Goal: Task Accomplishment & Management: Complete application form

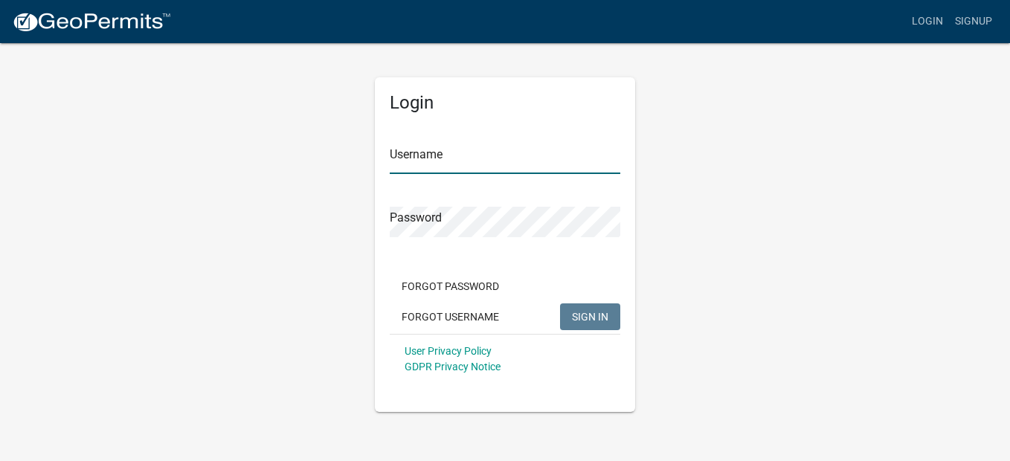
click at [426, 163] on input "Username" at bounding box center [505, 159] width 231 height 30
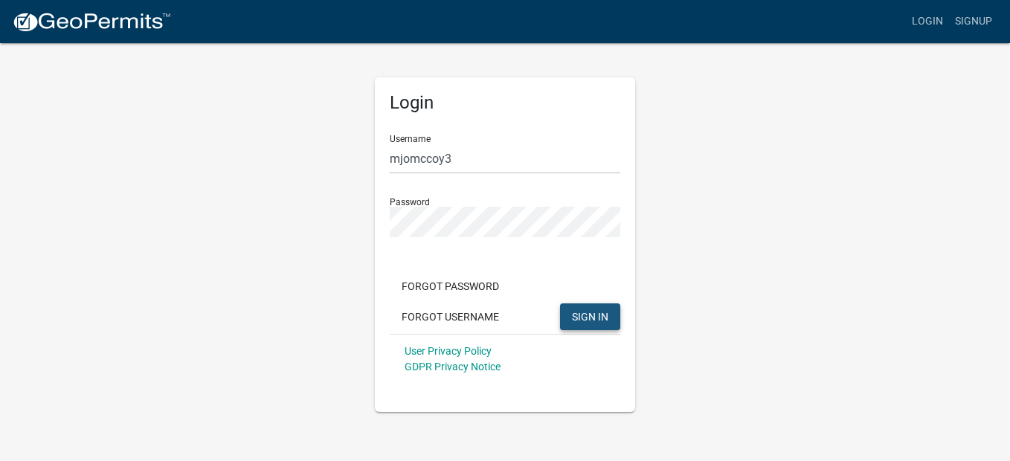
click at [586, 317] on span "SIGN IN" at bounding box center [590, 316] width 36 height 12
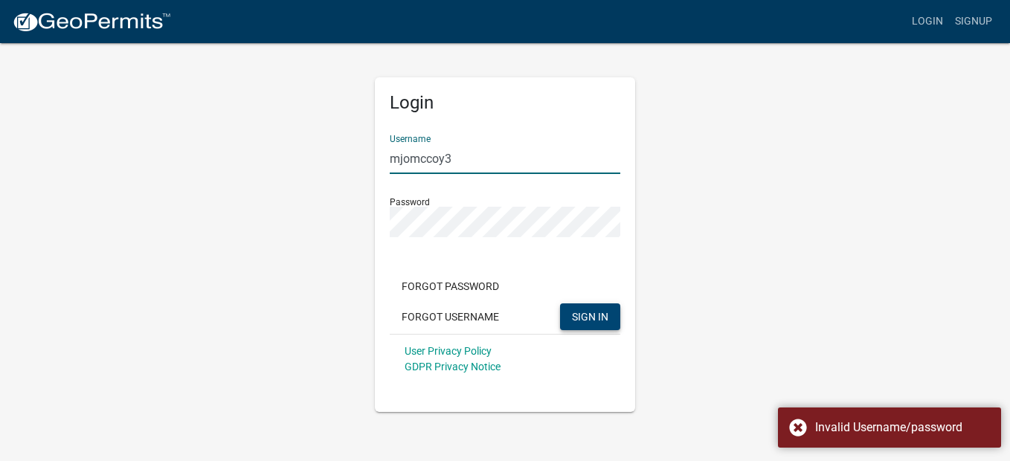
click at [467, 159] on input "mjomccoy3" at bounding box center [505, 159] width 231 height 30
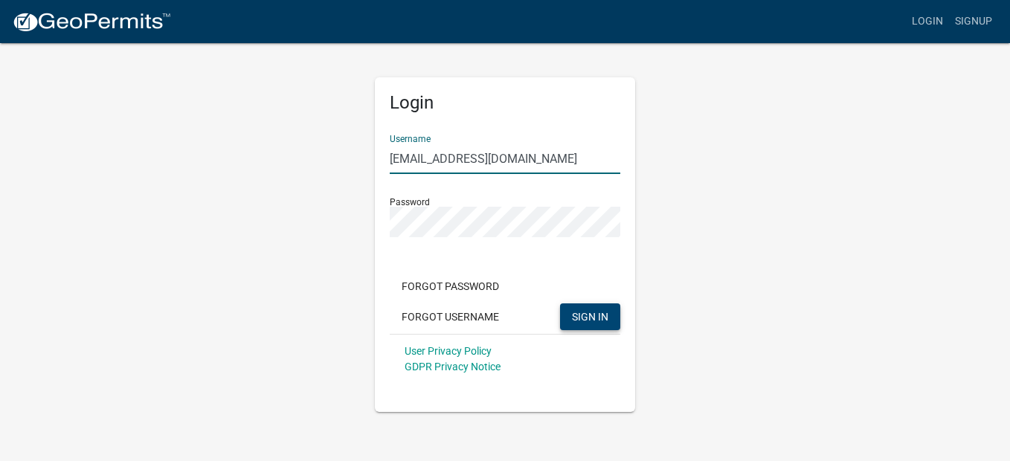
type input "[EMAIL_ADDRESS][DOMAIN_NAME]"
click at [603, 306] on button "SIGN IN" at bounding box center [590, 316] width 60 height 27
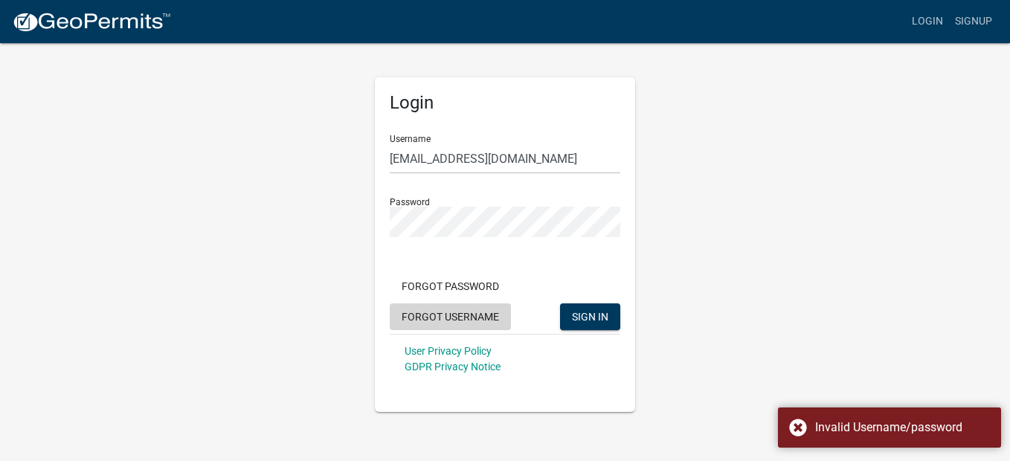
click at [471, 314] on button "Forgot Username" at bounding box center [450, 316] width 121 height 27
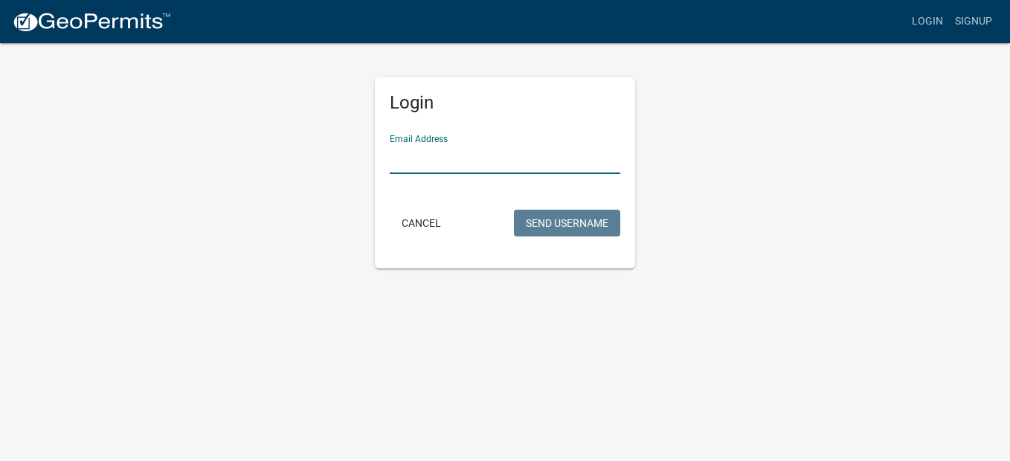
click at [446, 155] on input "Email Address" at bounding box center [505, 159] width 231 height 30
click at [408, 150] on input "Email Address" at bounding box center [505, 159] width 231 height 30
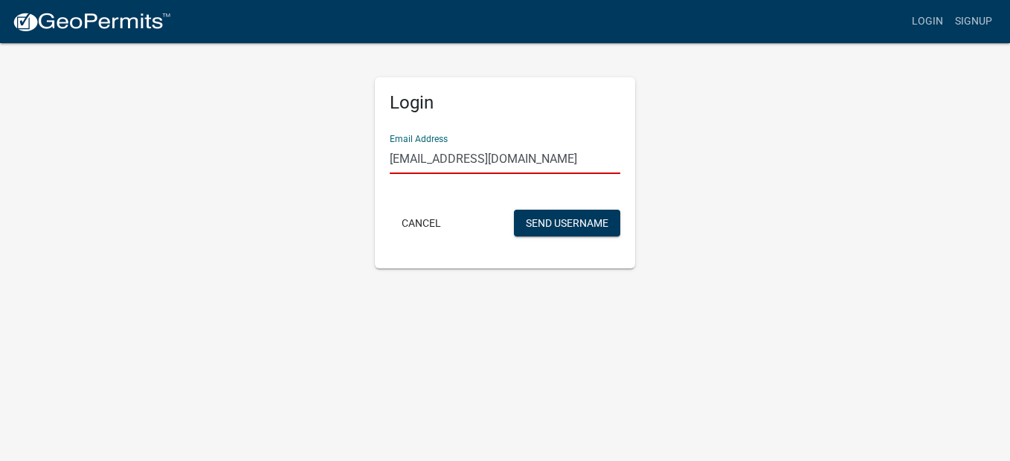
type input "[EMAIL_ADDRESS][DOMAIN_NAME]"
click at [571, 223] on button "Send Username" at bounding box center [567, 223] width 106 height 27
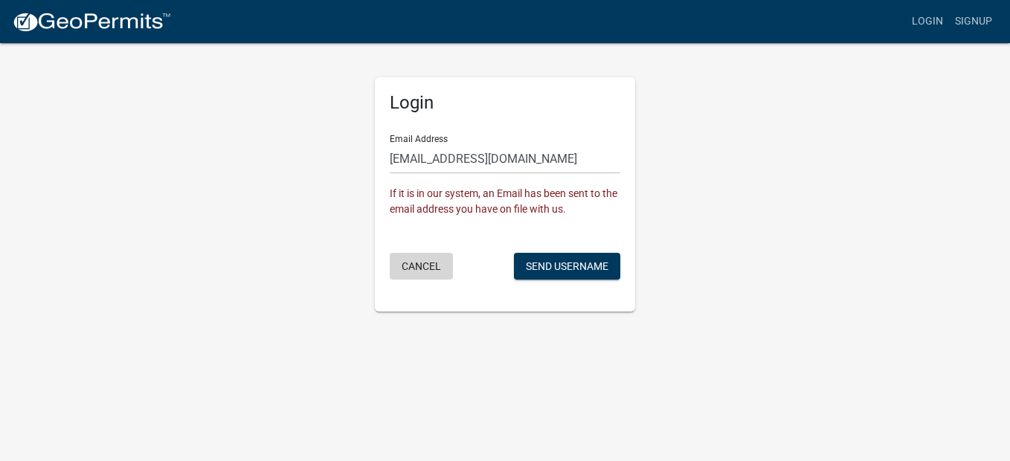
click at [423, 271] on button "Cancel" at bounding box center [421, 266] width 63 height 27
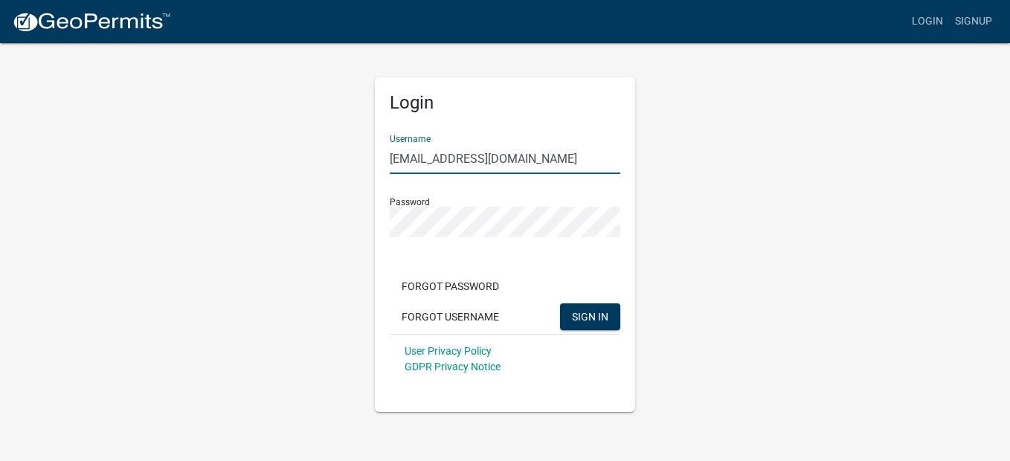
click at [518, 158] on input "[EMAIL_ADDRESS][DOMAIN_NAME]" at bounding box center [505, 159] width 231 height 30
type input "mjomccoy3"
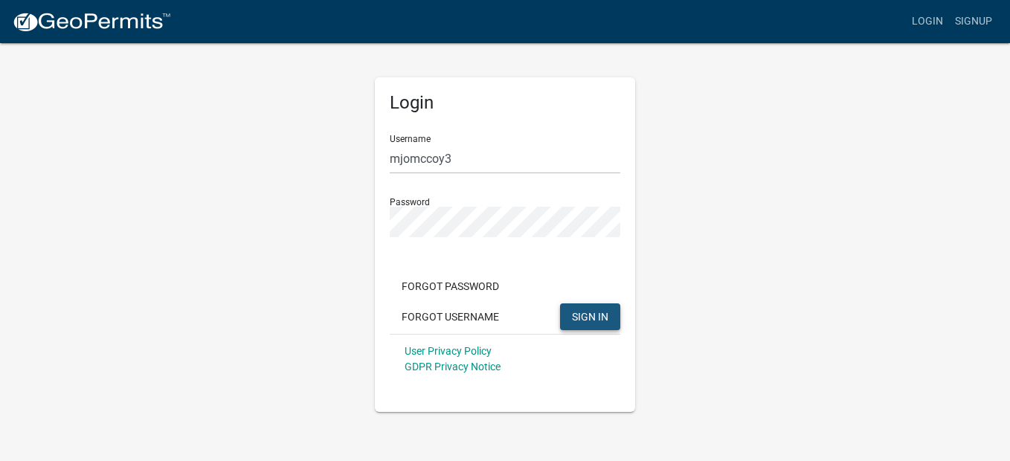
click at [587, 318] on span "SIGN IN" at bounding box center [590, 316] width 36 height 12
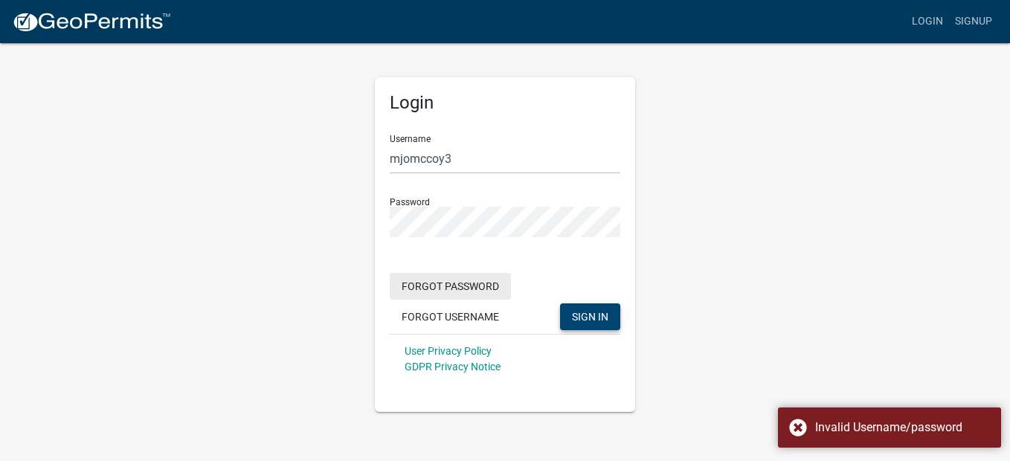
click at [488, 287] on button "Forgot Password" at bounding box center [450, 286] width 121 height 27
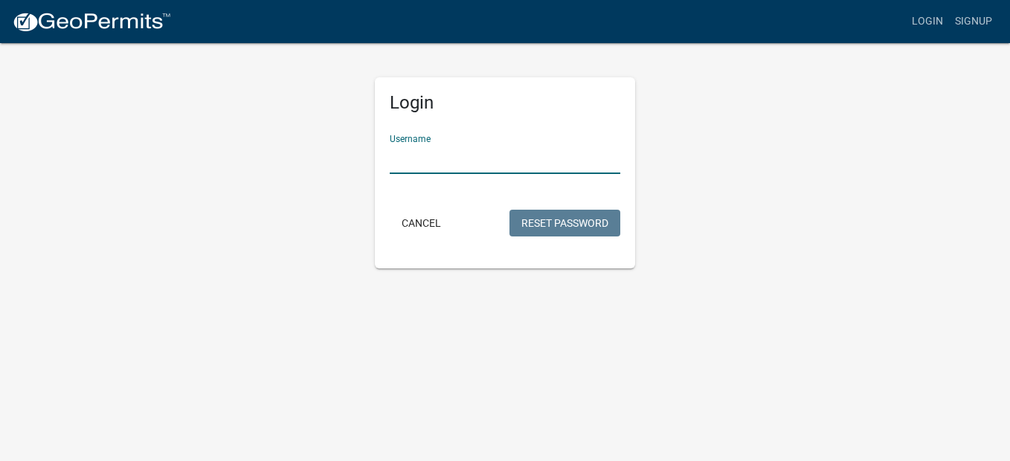
click at [431, 159] on input "Username" at bounding box center [505, 159] width 231 height 30
type input "mjomccoy3"
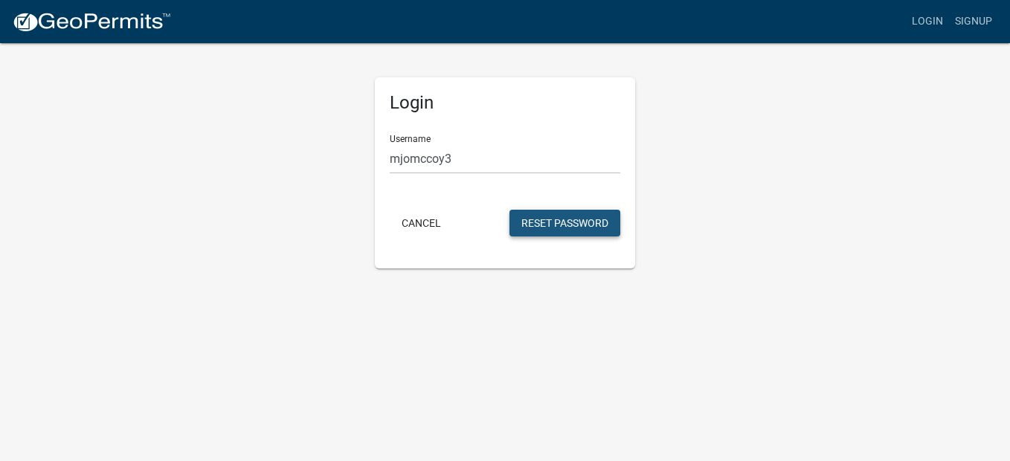
click at [579, 224] on button "Reset Password" at bounding box center [564, 223] width 111 height 27
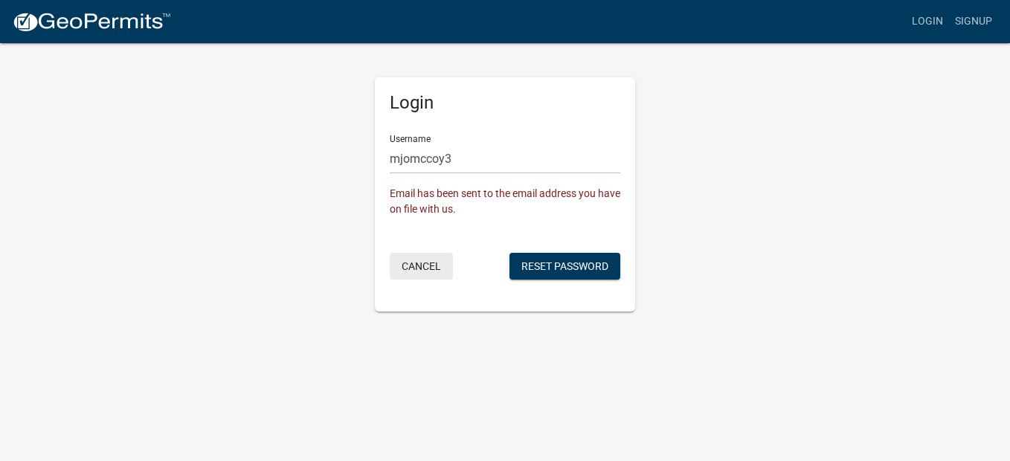
click at [416, 263] on button "Cancel" at bounding box center [421, 266] width 63 height 27
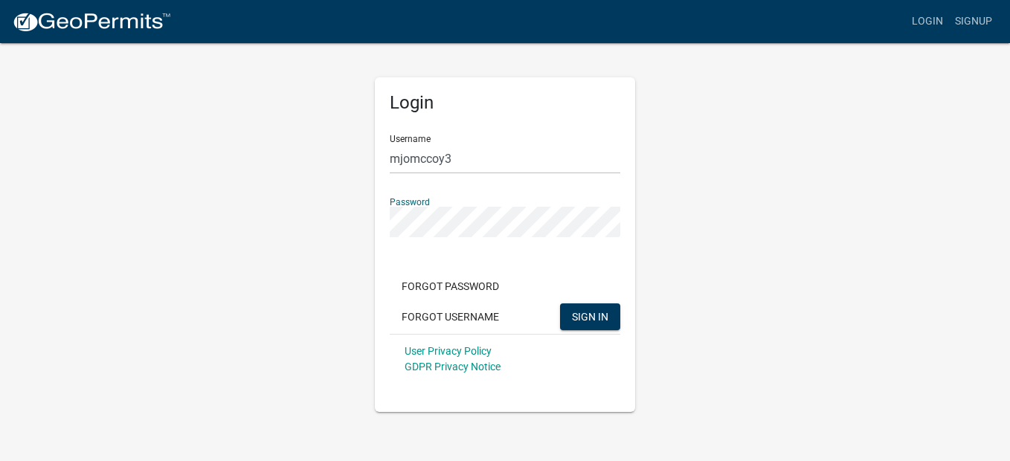
click at [359, 249] on div "Login Username mjomccoy3 Password Forgot Password Forgot Username SIGN IN User …" at bounding box center [505, 227] width 848 height 370
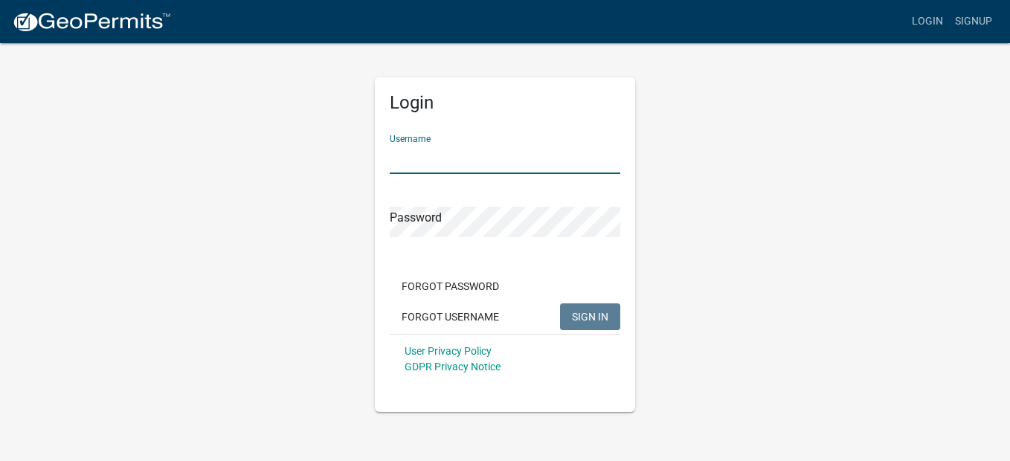
click at [435, 158] on input "Username" at bounding box center [505, 159] width 231 height 30
type input "mjomccoy3"
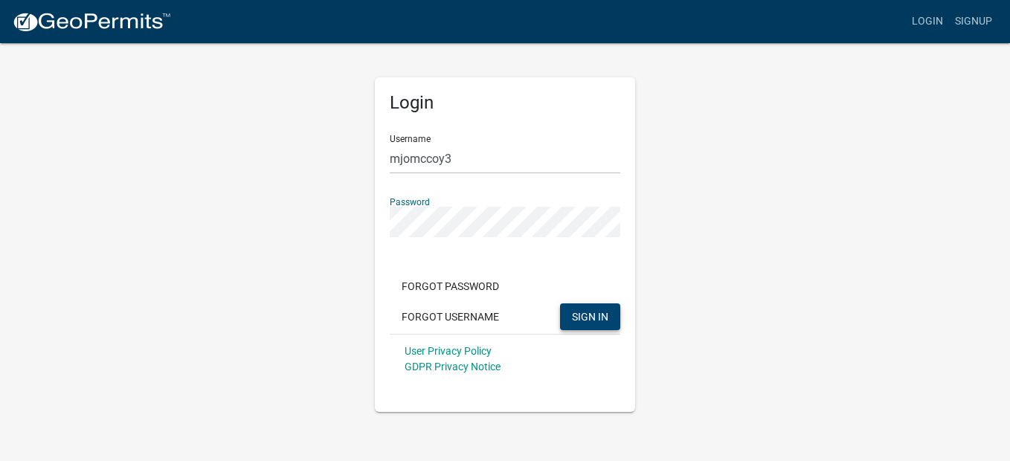
click at [589, 317] on span "SIGN IN" at bounding box center [590, 316] width 36 height 12
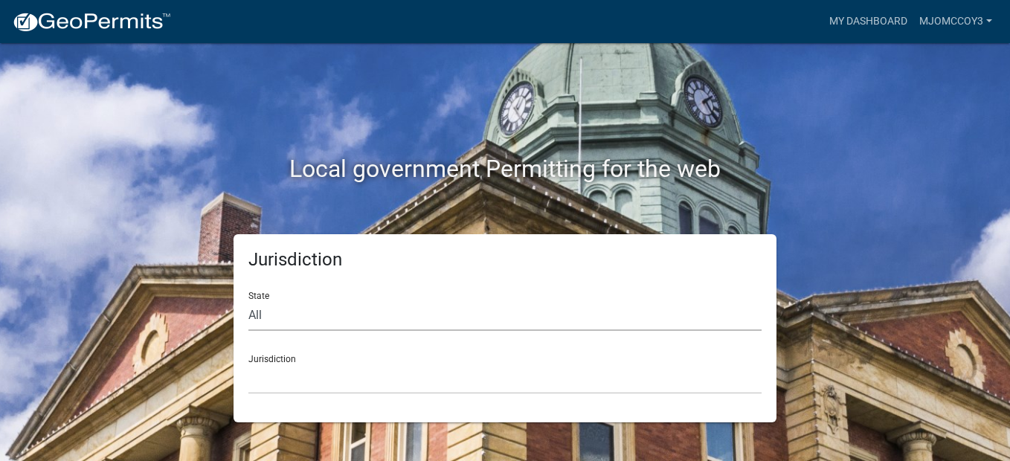
click at [275, 312] on select "All [US_STATE] [US_STATE] [US_STATE] [US_STATE] [US_STATE] [US_STATE] [US_STATE…" at bounding box center [504, 315] width 513 height 30
select select "[US_STATE]"
click at [248, 300] on select "All [US_STATE] [US_STATE] [US_STATE] [US_STATE] [US_STATE] [US_STATE] [US_STATE…" at bounding box center [504, 315] width 513 height 30
click at [271, 376] on select "[GEOGRAPHIC_DATA], [US_STATE][PERSON_NAME][GEOGRAPHIC_DATA], [US_STATE][PERSON_…" at bounding box center [504, 379] width 513 height 30
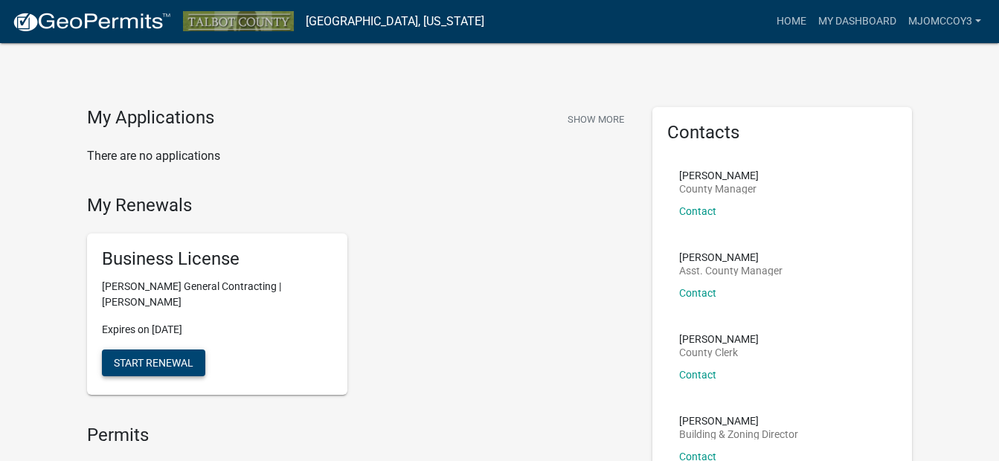
click at [162, 357] on span "Start Renewal" at bounding box center [154, 363] width 80 height 12
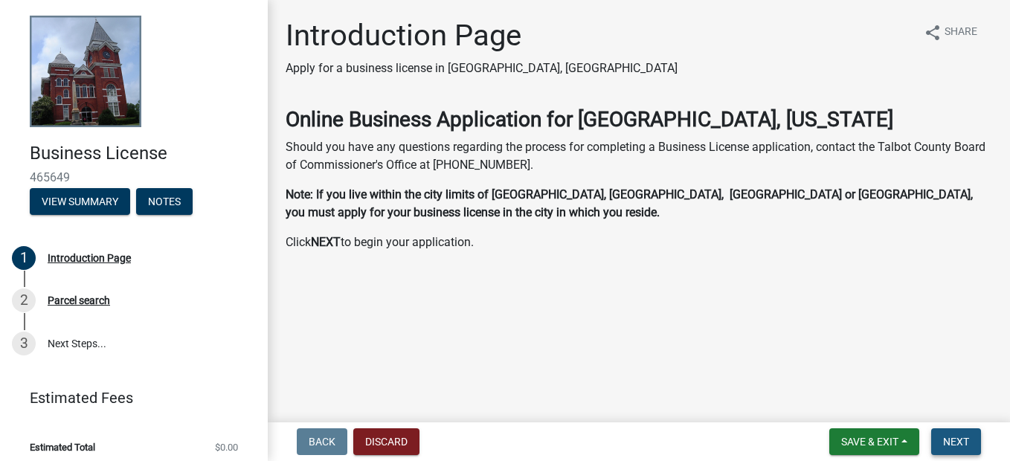
click at [953, 440] on span "Next" at bounding box center [956, 442] width 26 height 12
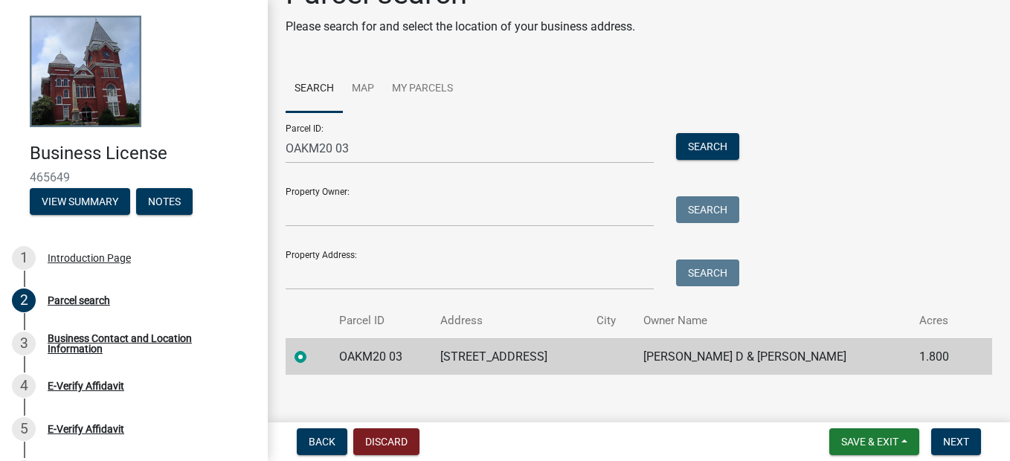
scroll to position [58, 0]
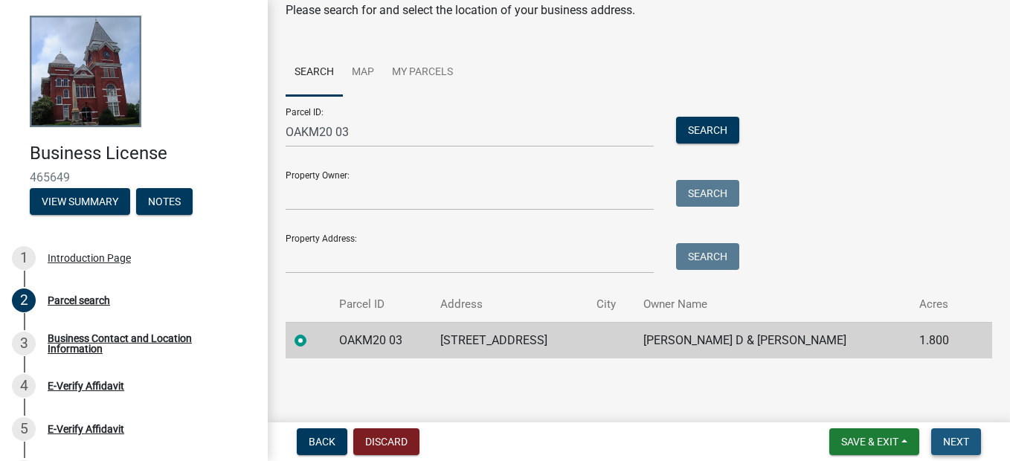
click at [960, 442] on span "Next" at bounding box center [956, 442] width 26 height 12
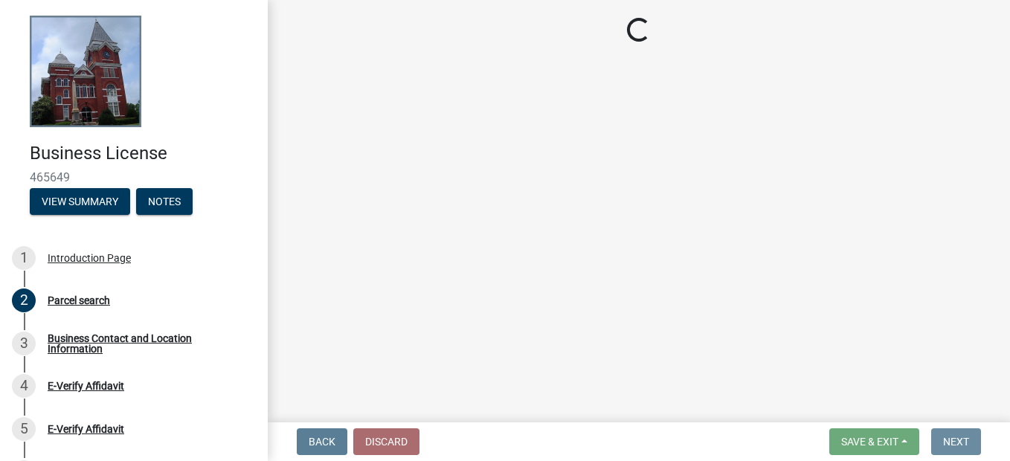
scroll to position [0, 0]
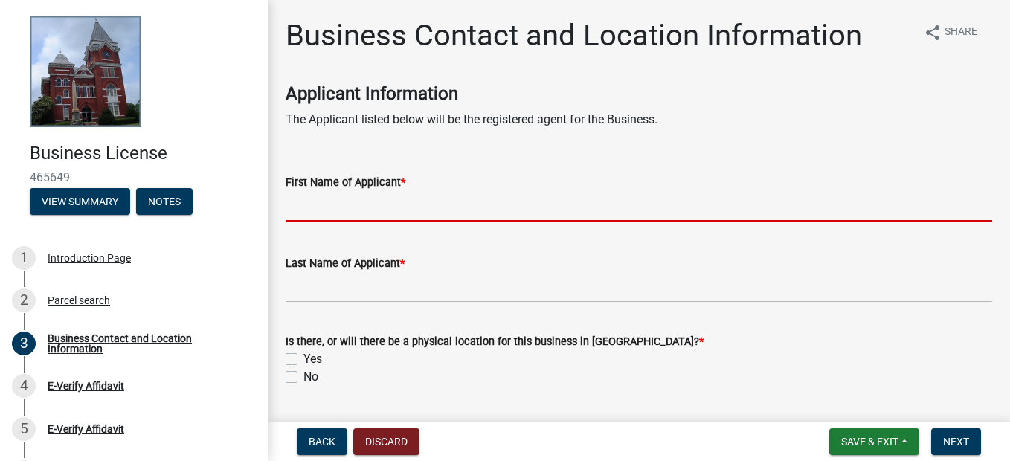
click at [346, 210] on input "First Name of Applicant *" at bounding box center [639, 206] width 706 height 30
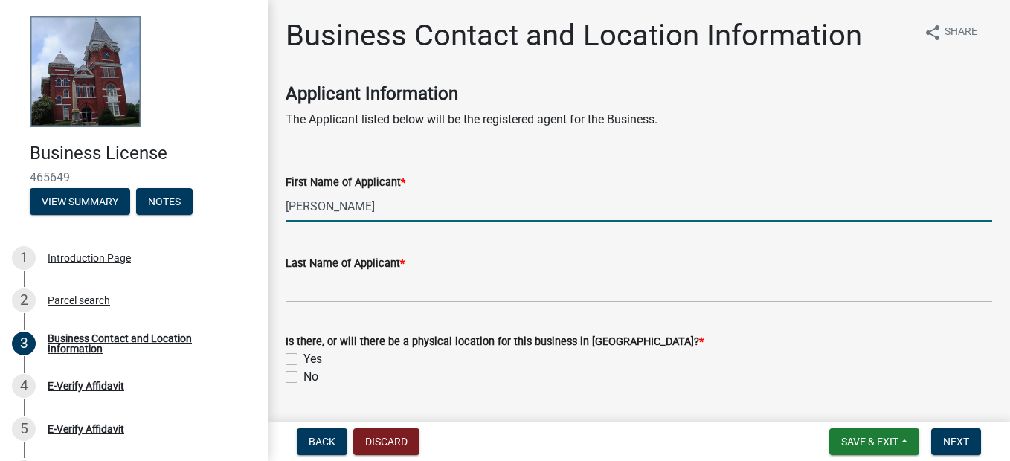
type input "[PERSON_NAME]"
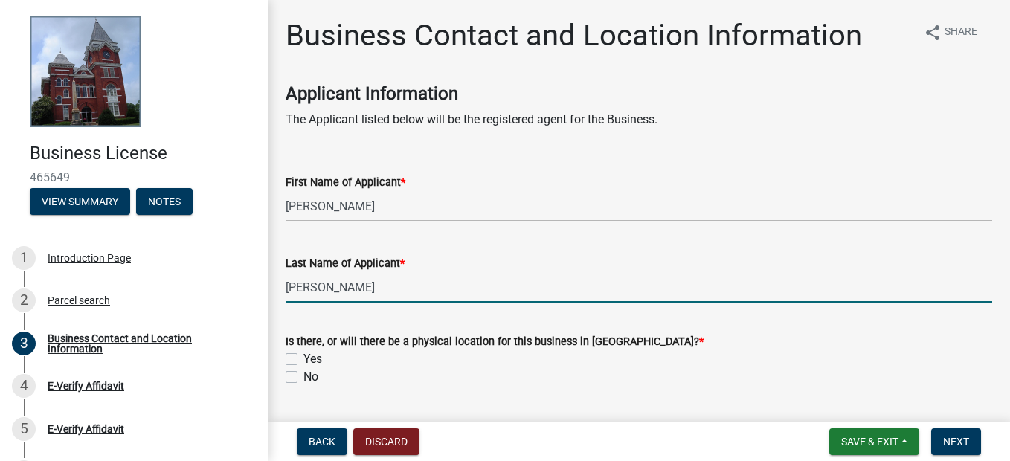
type input "[PERSON_NAME]"
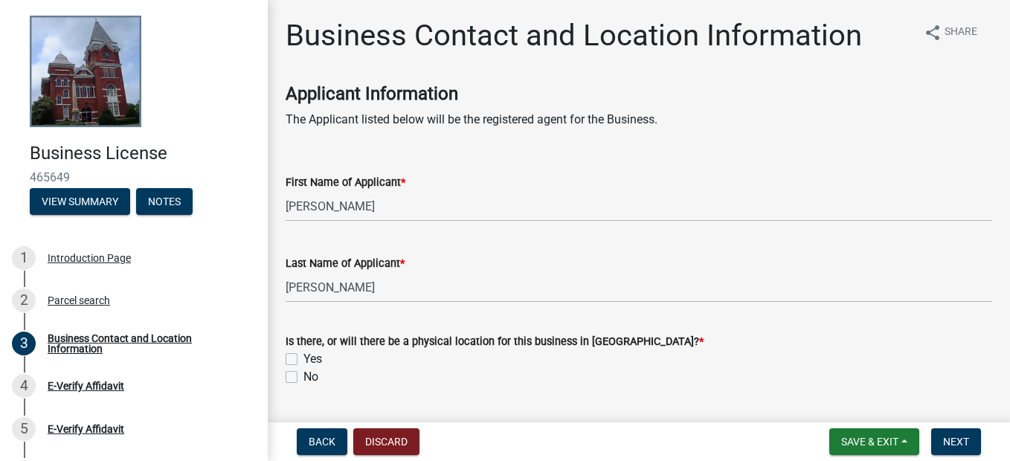
click at [303, 379] on label "No" at bounding box center [310, 377] width 15 height 18
click at [303, 378] on input "No" at bounding box center [308, 373] width 10 height 10
checkbox input "true"
checkbox input "false"
checkbox input "true"
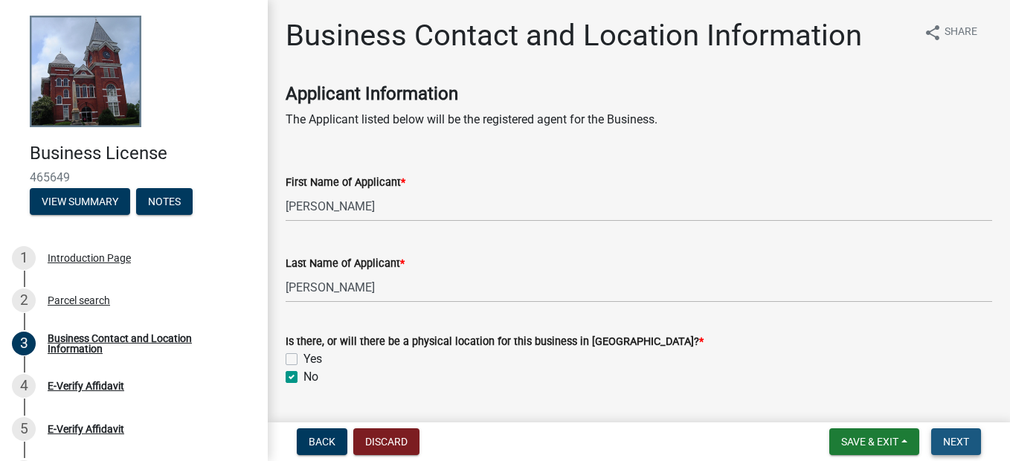
click at [961, 441] on span "Next" at bounding box center [956, 442] width 26 height 12
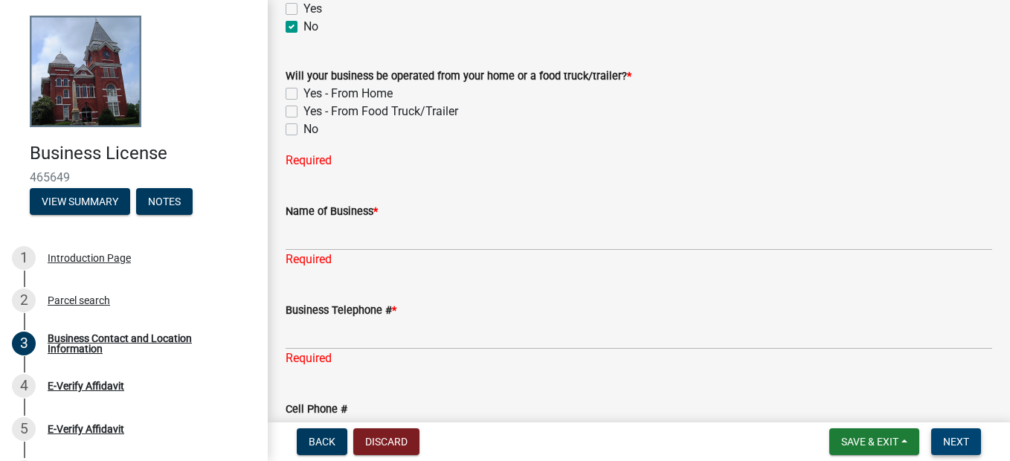
scroll to position [365, 0]
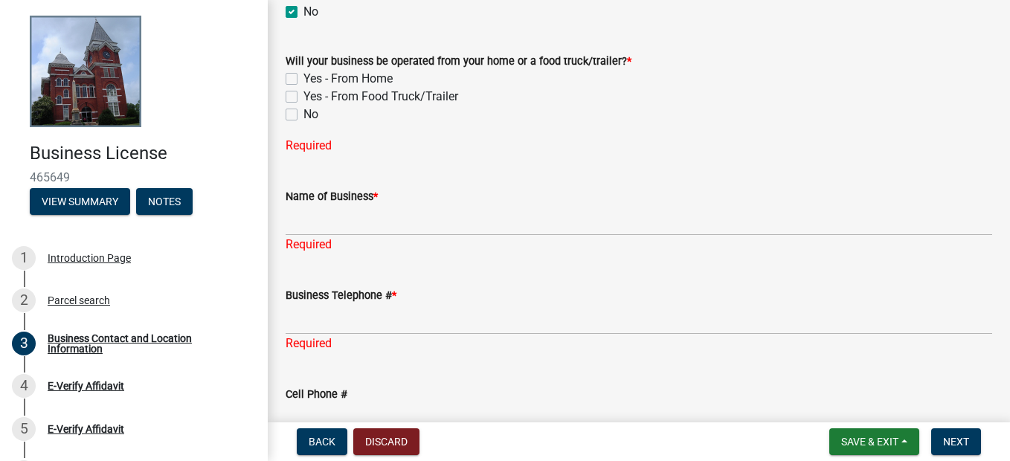
click at [303, 81] on label "Yes - From Home" at bounding box center [347, 79] width 89 height 18
click at [303, 80] on input "Yes - From Home" at bounding box center [308, 75] width 10 height 10
checkbox input "true"
checkbox input "false"
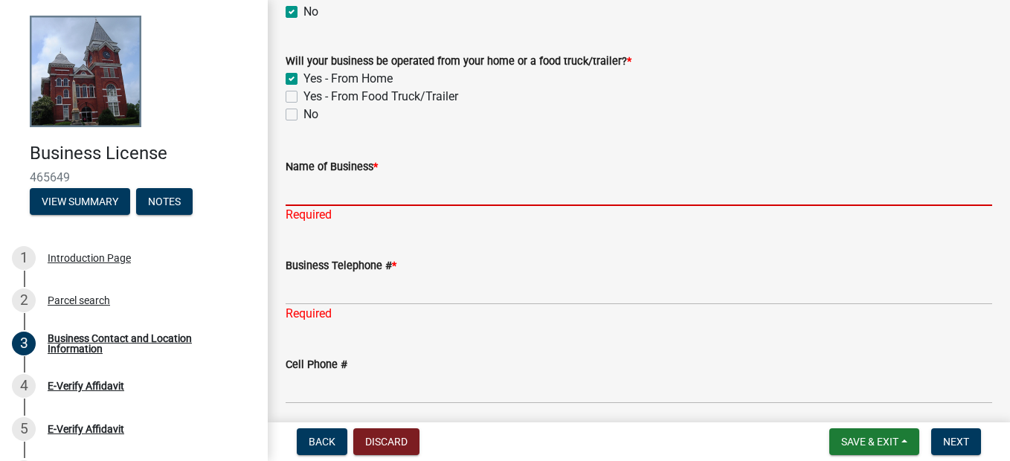
click at [301, 199] on input "Name of Business *" at bounding box center [639, 190] width 706 height 30
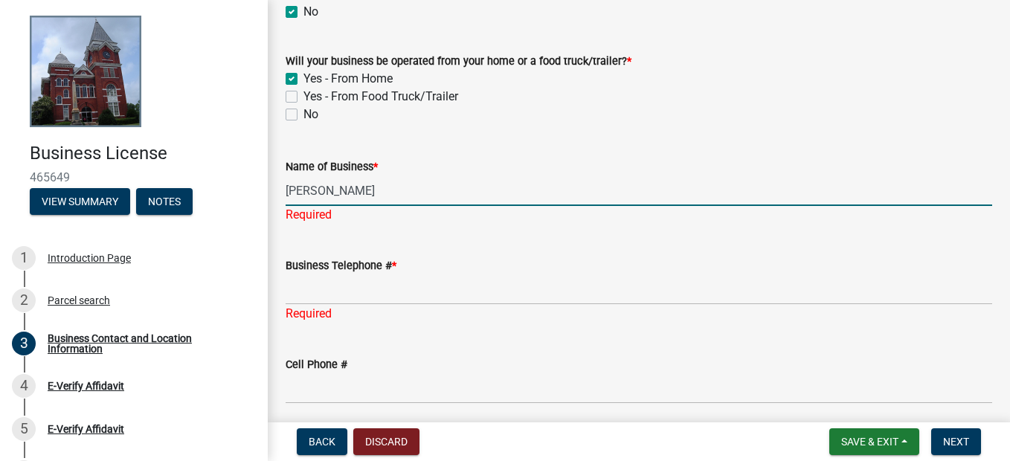
type input "[PERSON_NAME]"
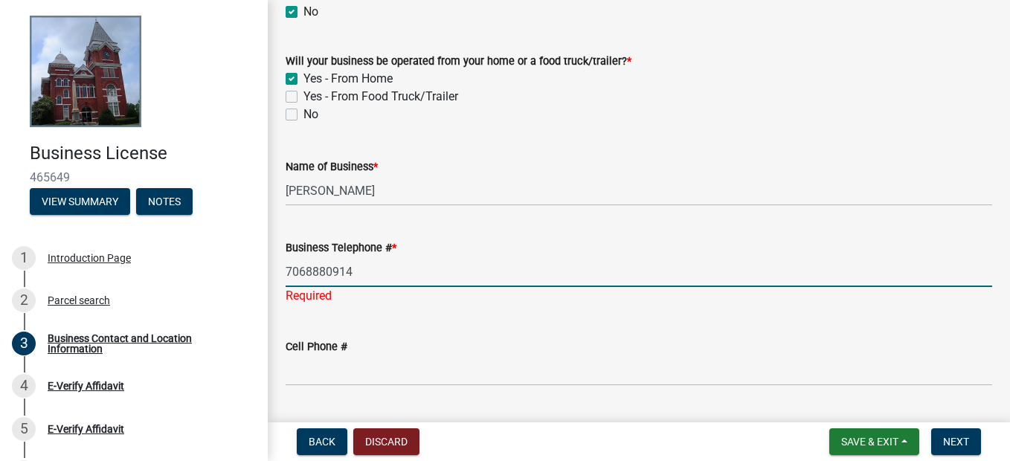
type input "7068880914"
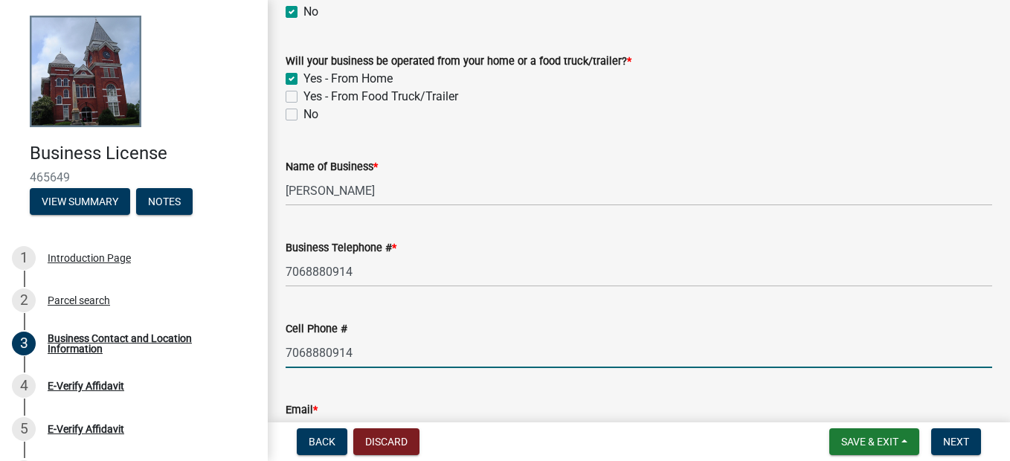
type input "7068880914"
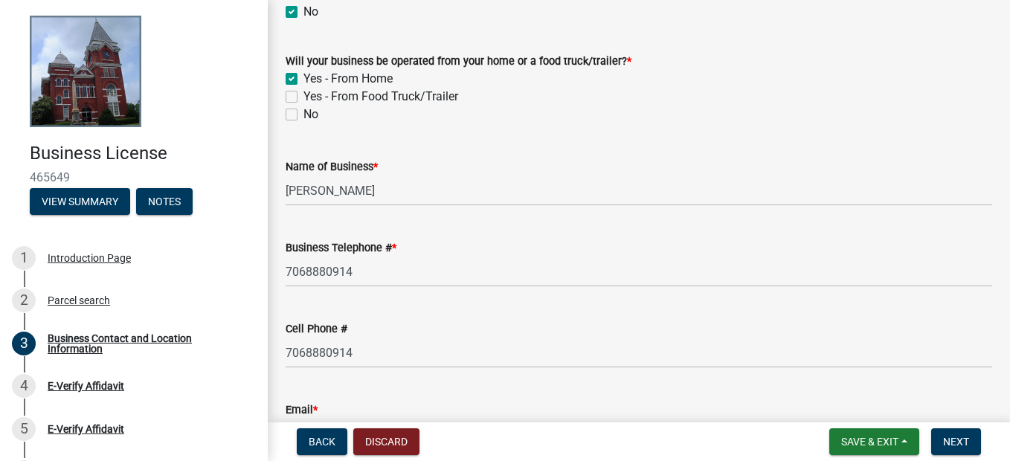
scroll to position [590, 0]
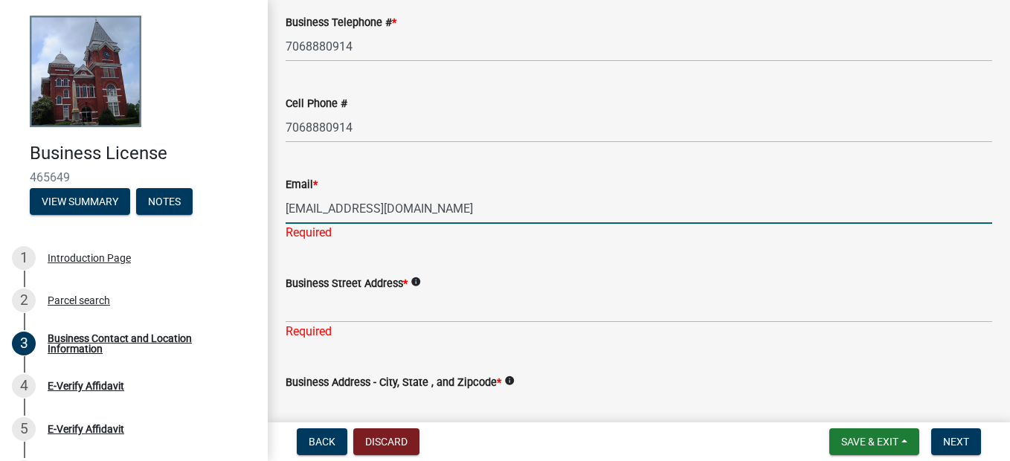
type input "[EMAIL_ADDRESS][DOMAIN_NAME]"
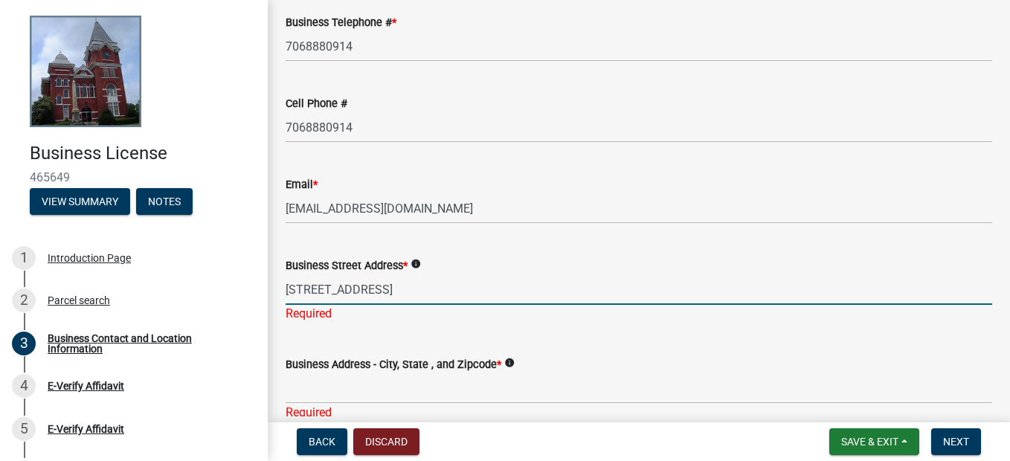
type input "[STREET_ADDRESS]"
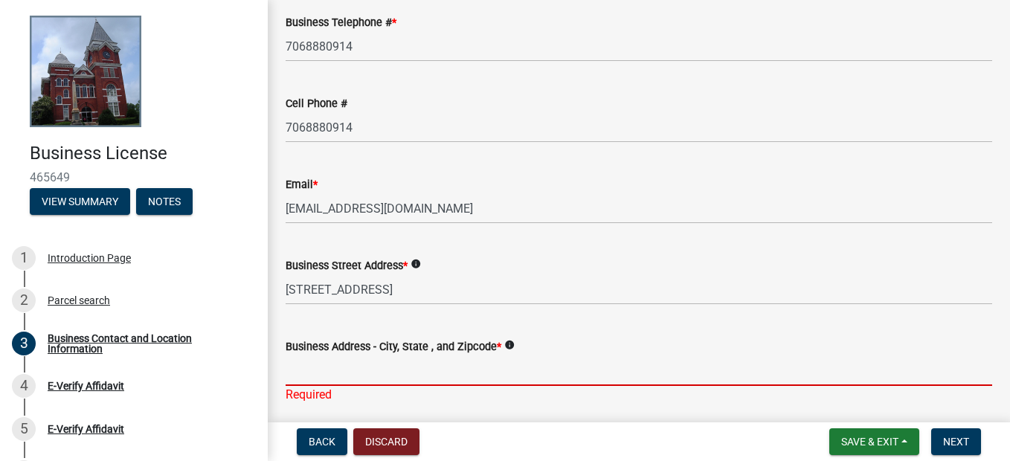
click at [375, 370] on input "Business Address - City, State , and Zipcode *" at bounding box center [639, 370] width 706 height 30
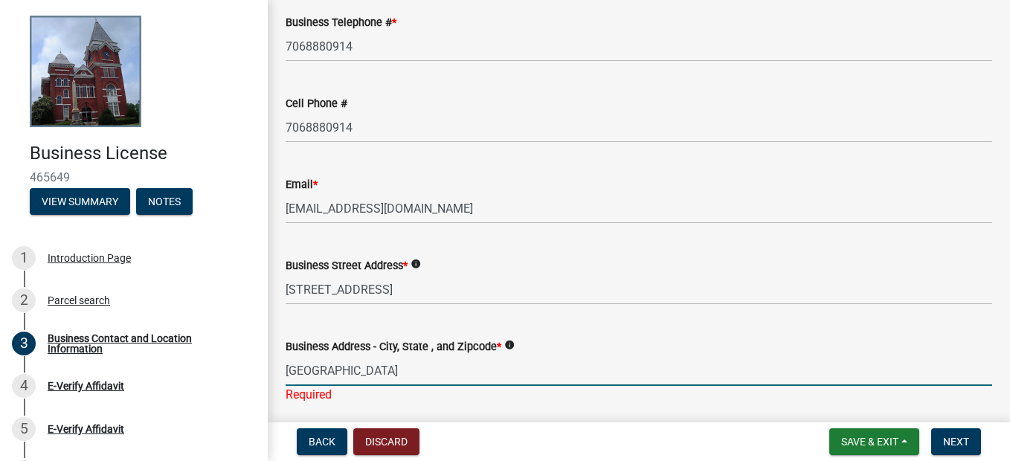
type input "[GEOGRAPHIC_DATA]"
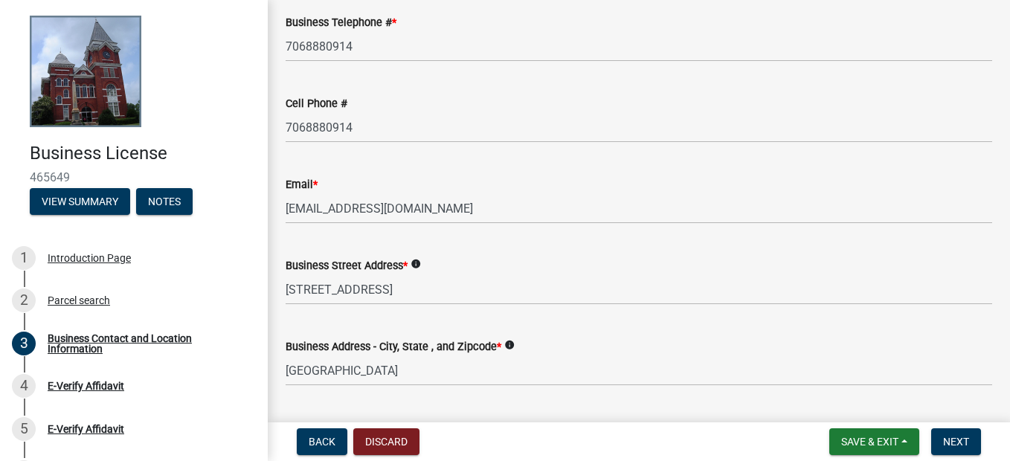
scroll to position [834, 0]
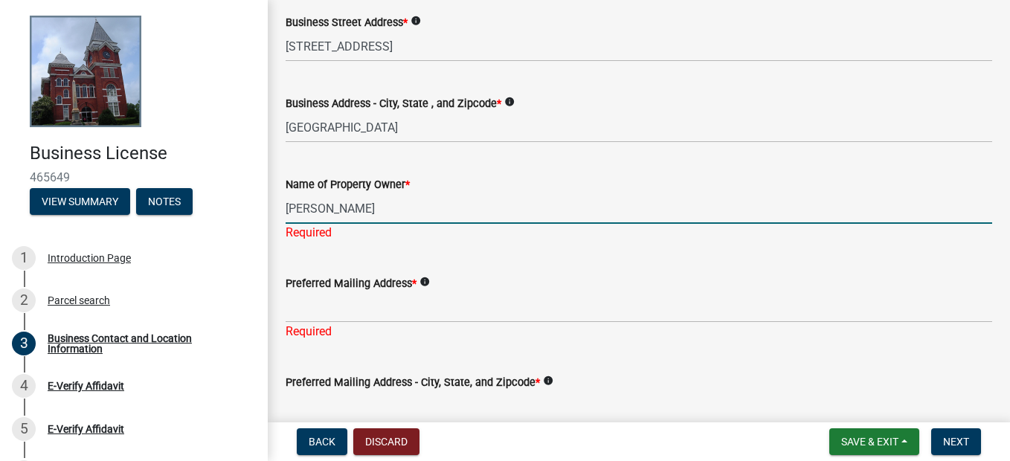
type input "[PERSON_NAME]"
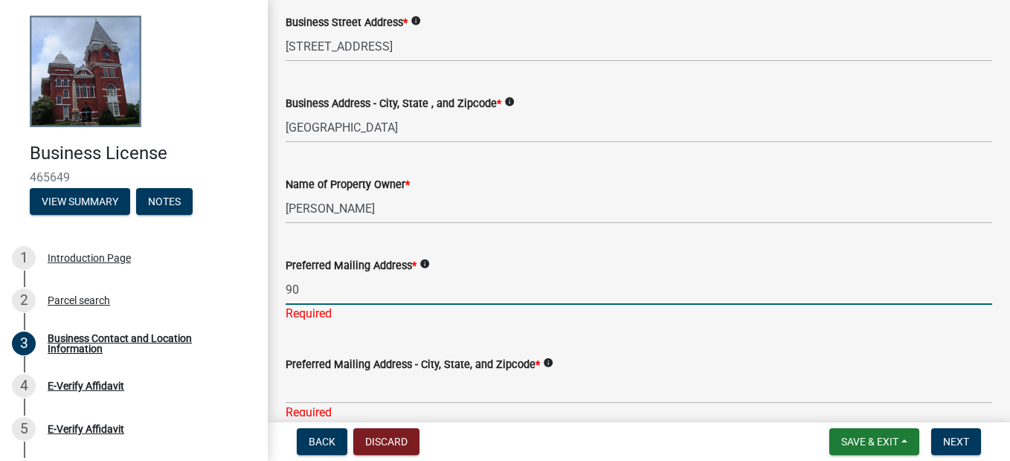
type input "9"
type input "[STREET_ADDRESS]"
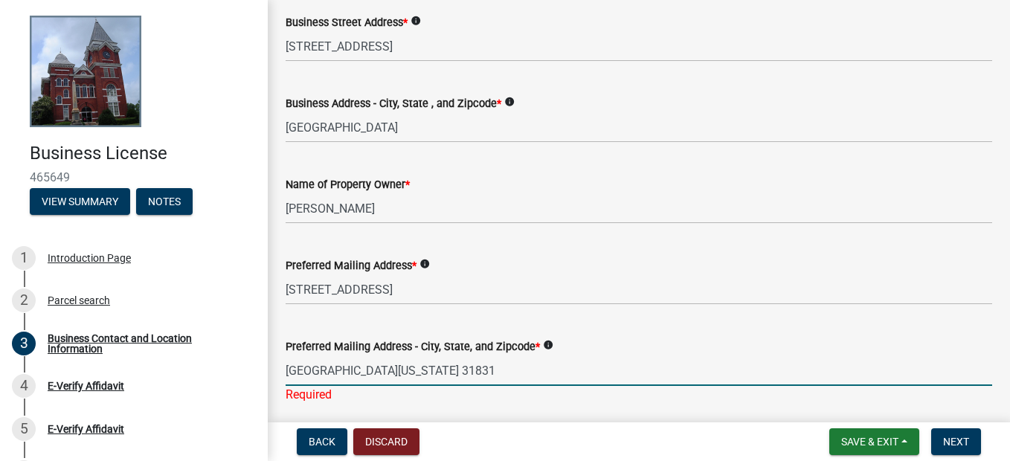
type input "[GEOGRAPHIC_DATA][US_STATE] 31831"
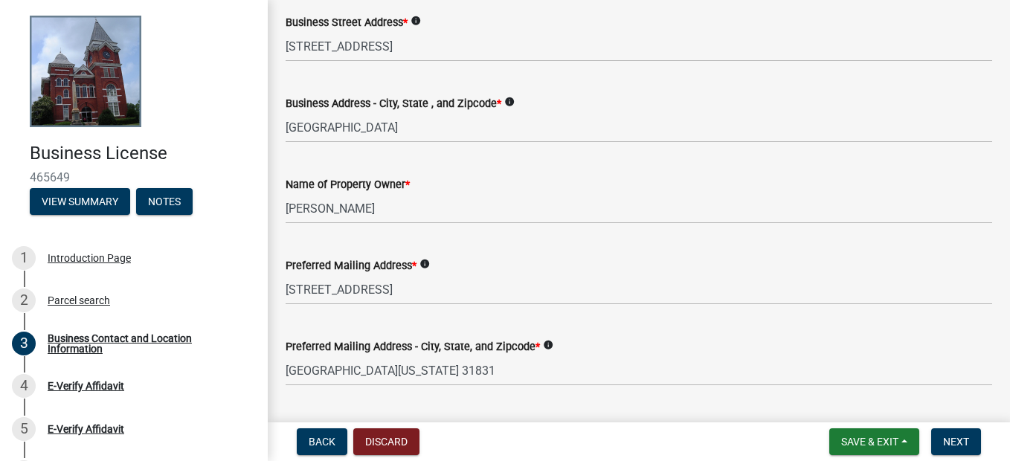
scroll to position [1077, 0]
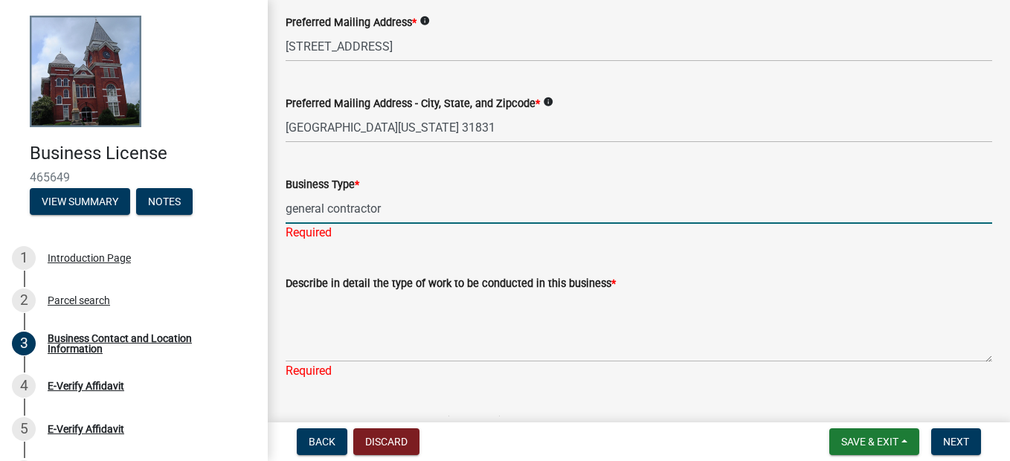
type input "general contractor"
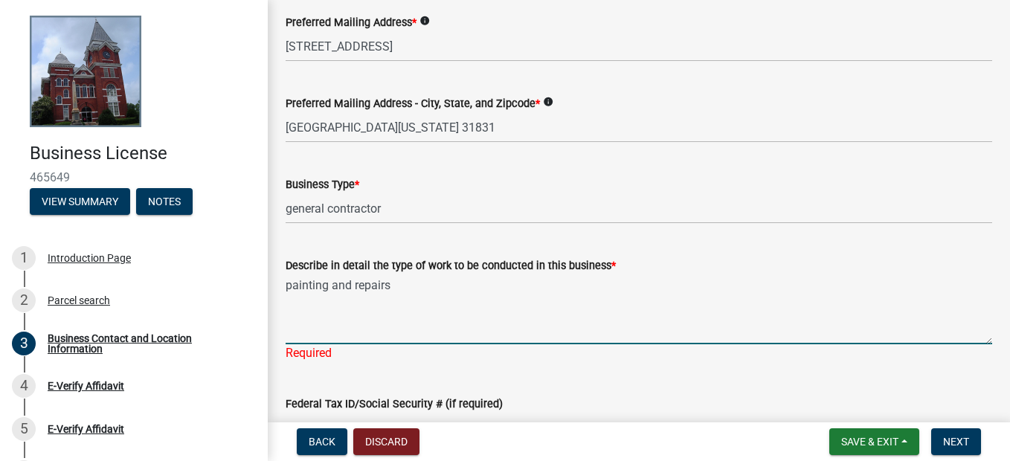
type textarea "painting and repairs"
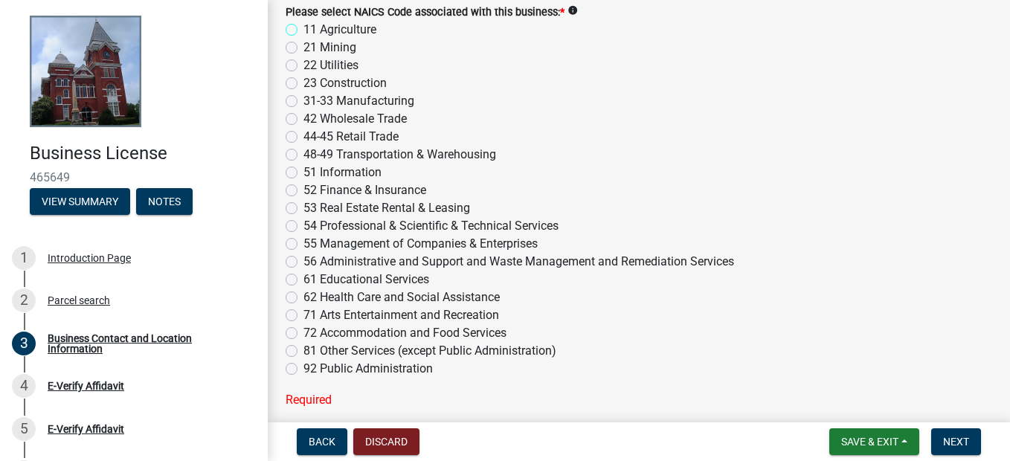
scroll to position [1524, 0]
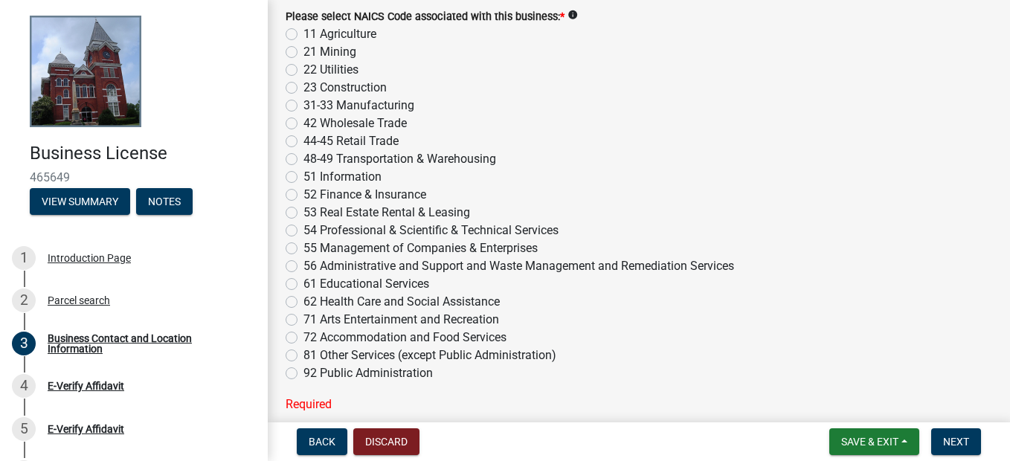
click at [303, 90] on label "23 Construction" at bounding box center [344, 88] width 83 height 18
click at [303, 88] on input "23 Construction" at bounding box center [308, 84] width 10 height 10
radio input "true"
click at [303, 146] on label "44-45 Retail Trade" at bounding box center [350, 141] width 95 height 18
click at [303, 142] on input "44-45 Retail Trade" at bounding box center [308, 137] width 10 height 10
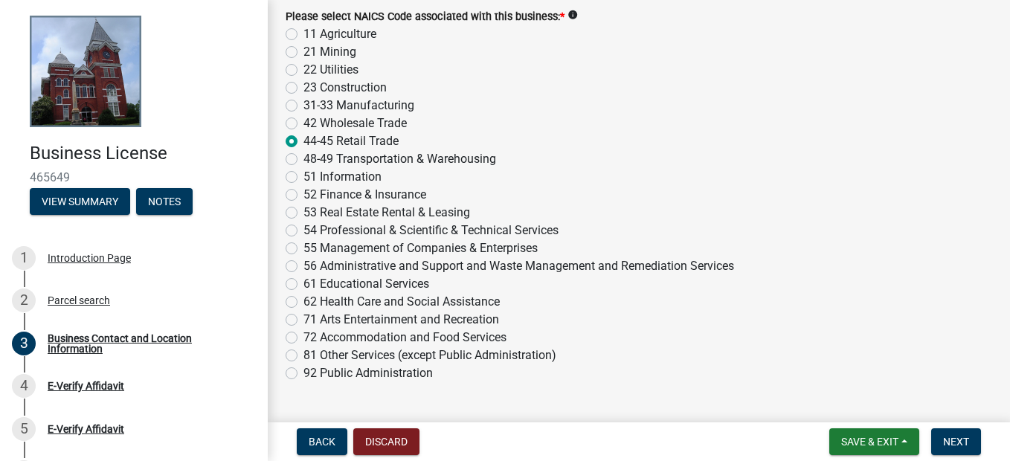
radio input "true"
click at [303, 85] on label "23 Construction" at bounding box center [344, 88] width 83 height 18
click at [303, 85] on input "23 Construction" at bounding box center [308, 84] width 10 height 10
radio input "true"
click at [953, 437] on span "Next" at bounding box center [956, 442] width 26 height 12
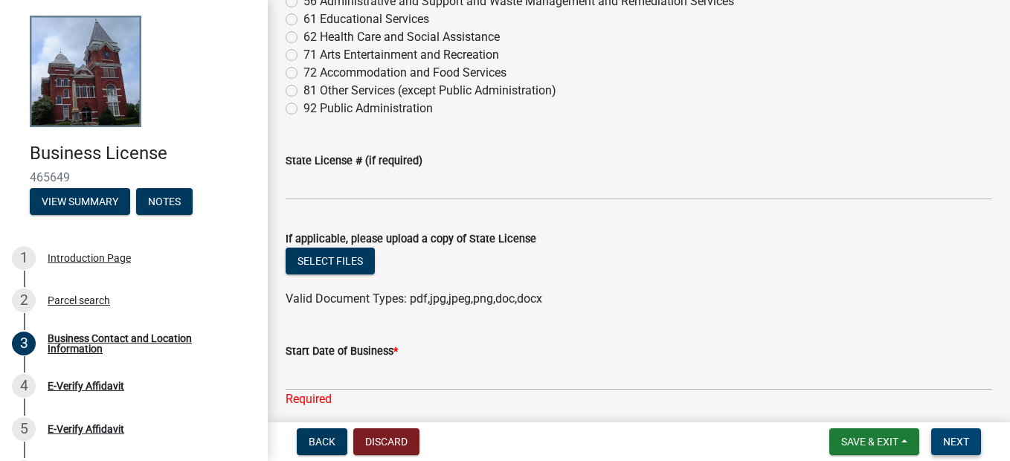
scroll to position [1851, 0]
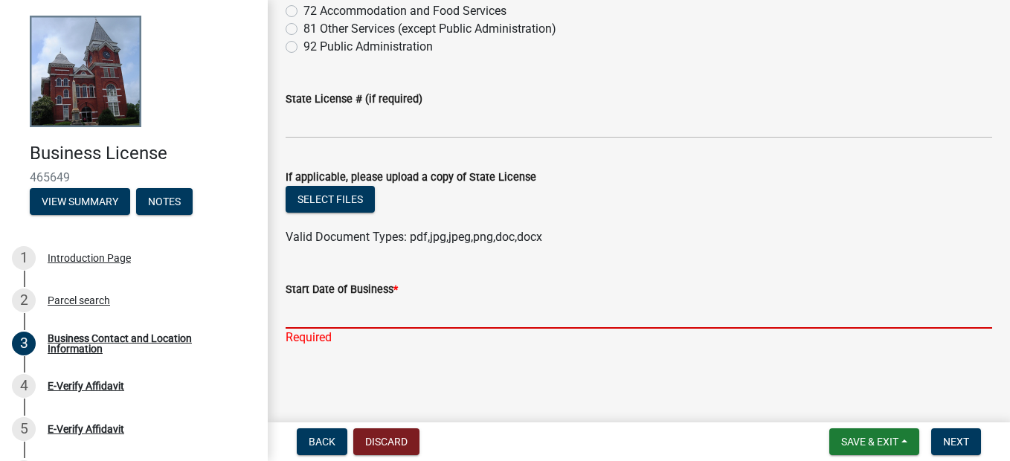
click at [321, 320] on input "Start Date of Business *" at bounding box center [639, 313] width 706 height 30
click at [320, 319] on input "Start Date of Business *" at bounding box center [639, 313] width 706 height 30
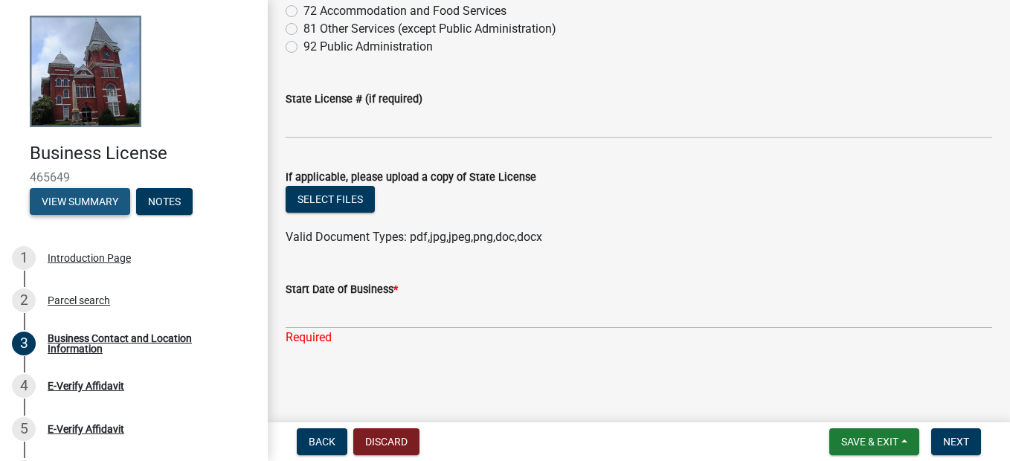
click at [62, 196] on button "View Summary" at bounding box center [80, 201] width 100 height 27
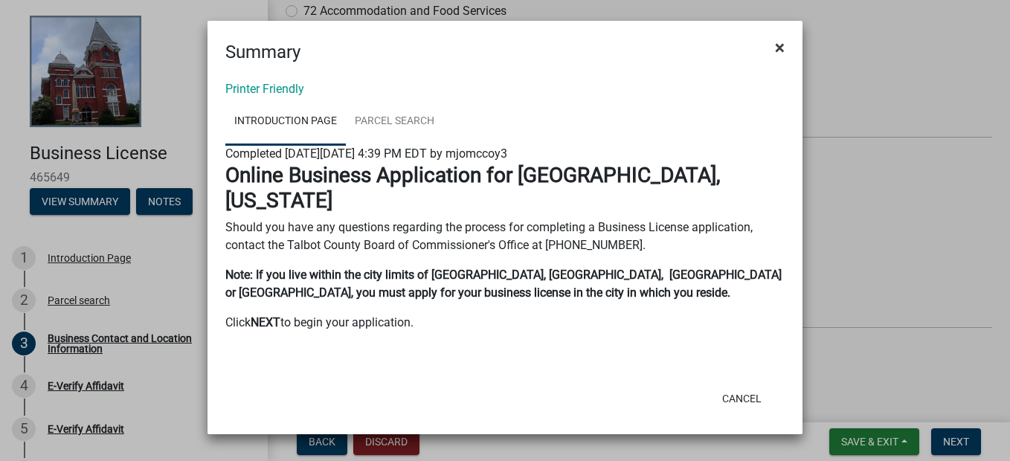
click at [777, 47] on span "×" at bounding box center [780, 47] width 10 height 21
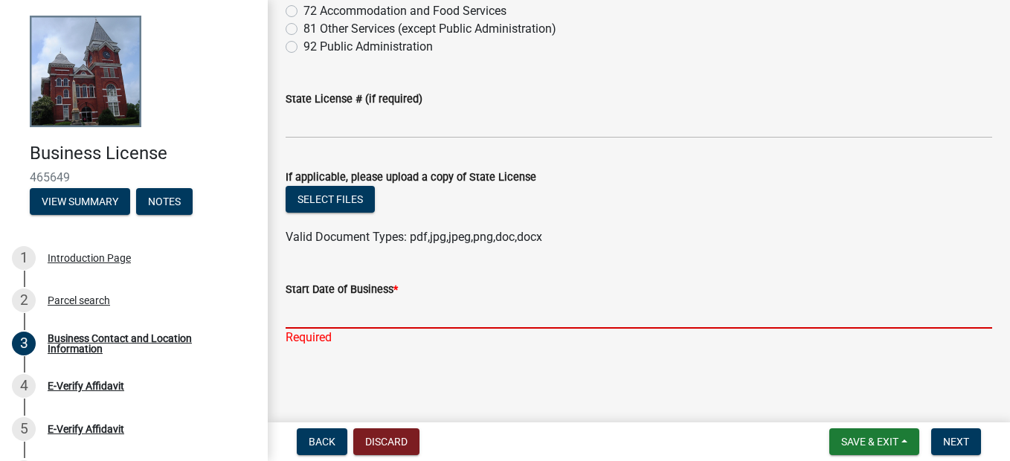
click at [344, 320] on input "Start Date of Business *" at bounding box center [639, 313] width 706 height 30
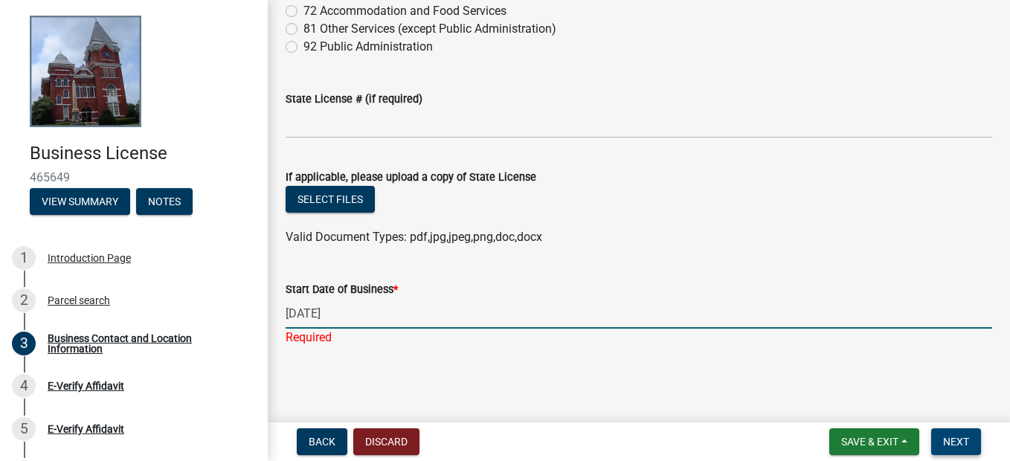
type input "[DATE]"
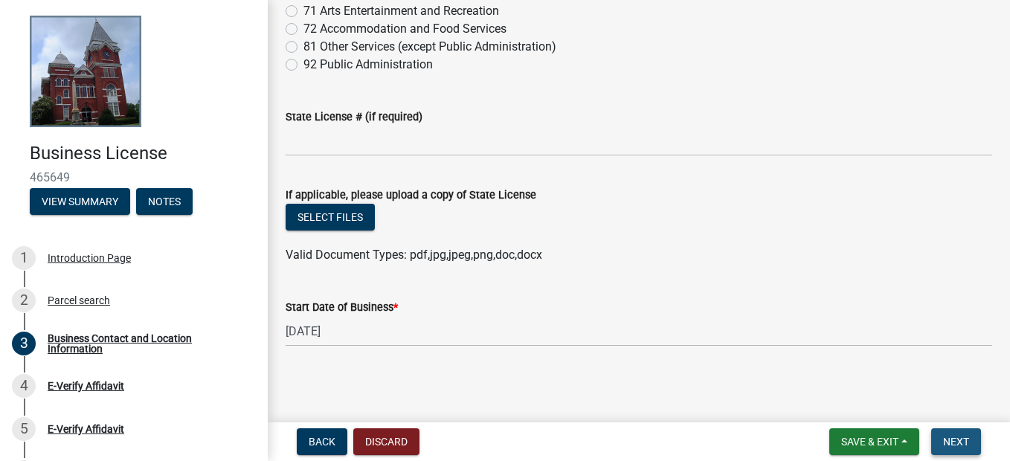
scroll to position [1833, 0]
click at [951, 441] on span "Next" at bounding box center [956, 442] width 26 height 12
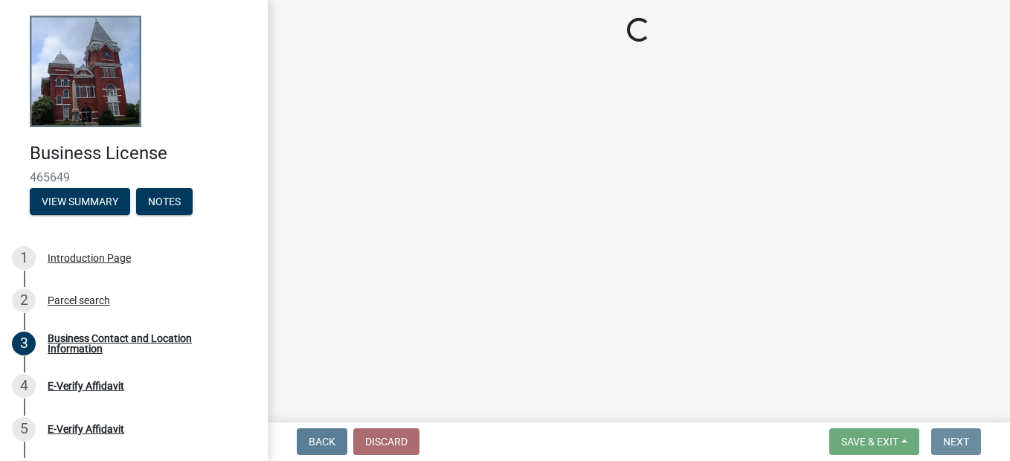
scroll to position [0, 0]
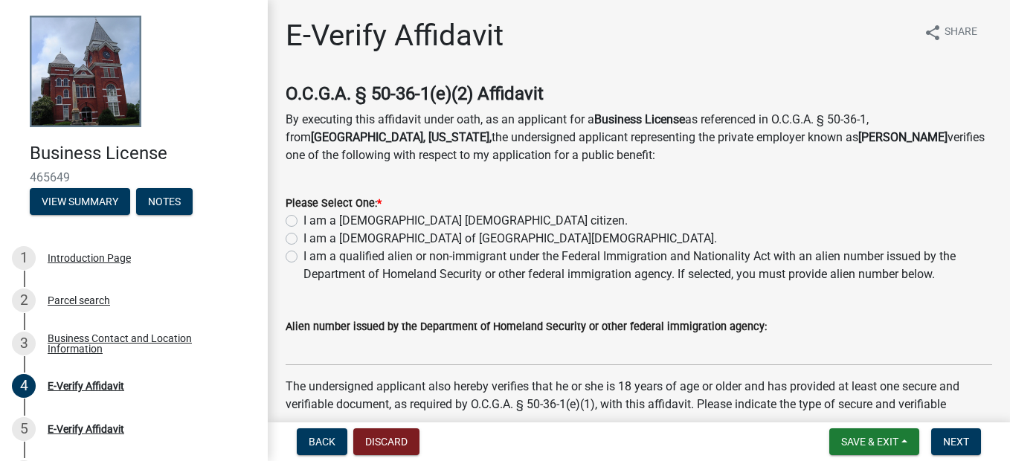
click at [303, 219] on label "I am a [DEMOGRAPHIC_DATA] [DEMOGRAPHIC_DATA] citizen." at bounding box center [465, 221] width 324 height 18
click at [303, 219] on input "I am a [DEMOGRAPHIC_DATA] [DEMOGRAPHIC_DATA] citizen." at bounding box center [308, 217] width 10 height 10
radio input "true"
click at [952, 437] on span "Next" at bounding box center [956, 442] width 26 height 12
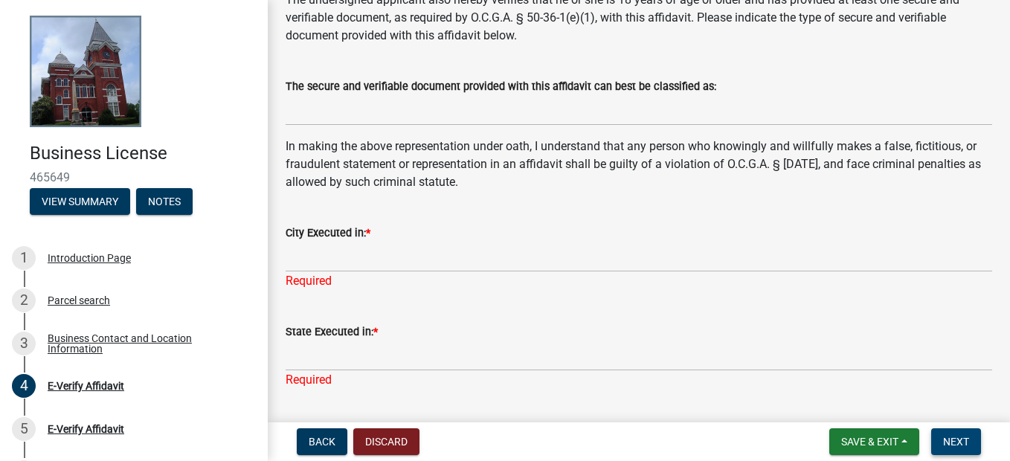
scroll to position [390, 0]
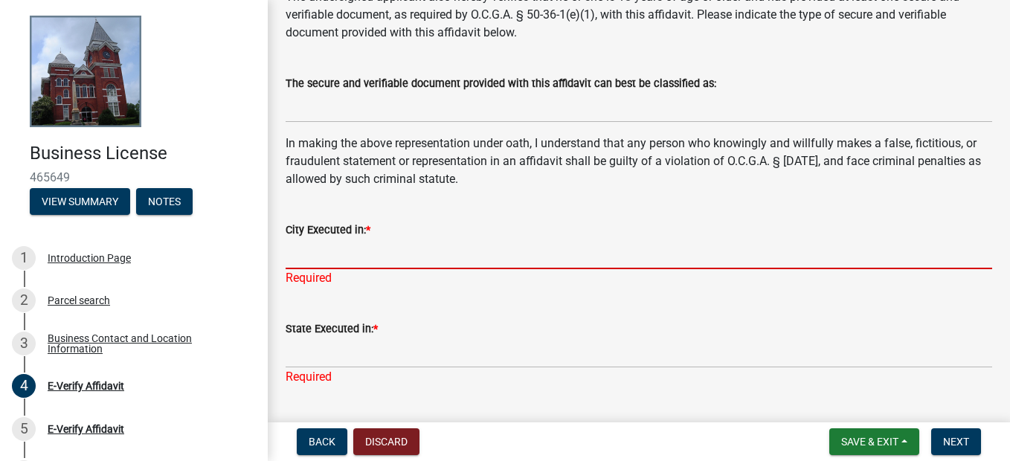
click at [332, 260] on input "City Executed in: *" at bounding box center [639, 254] width 706 height 30
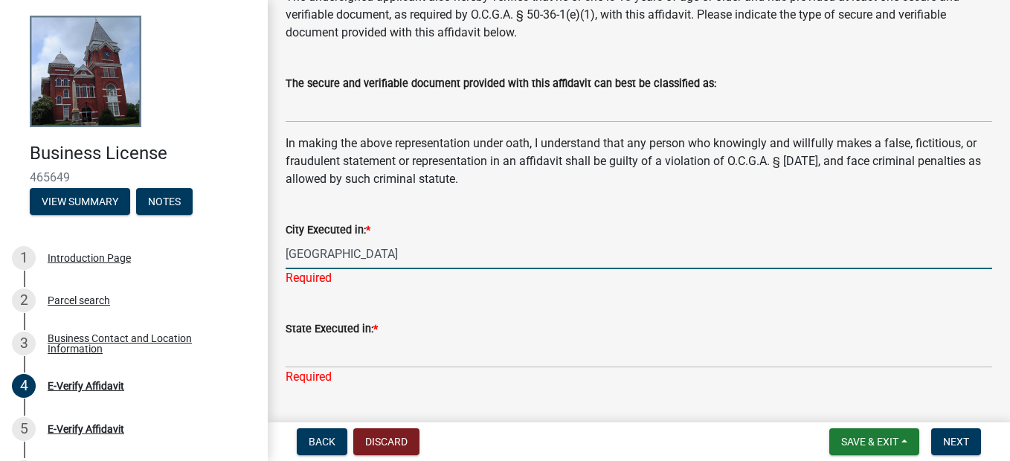
type input "[GEOGRAPHIC_DATA]"
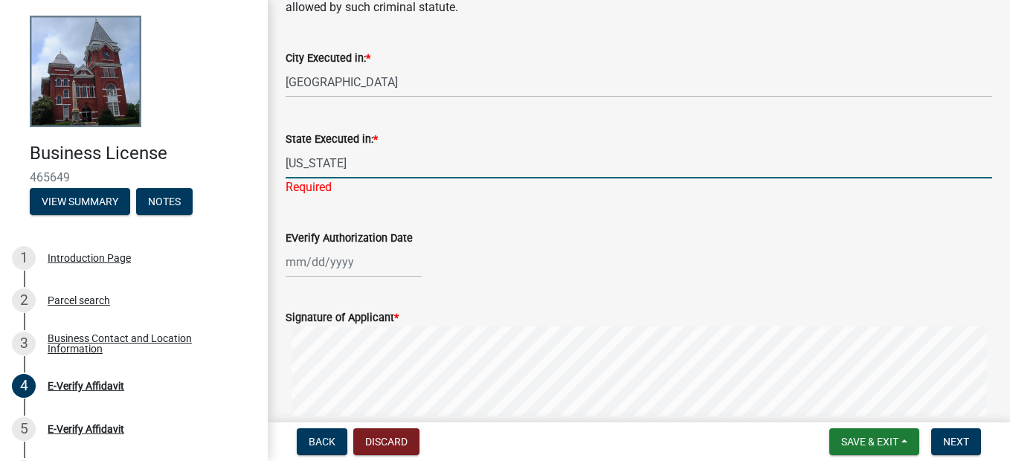
scroll to position [572, 0]
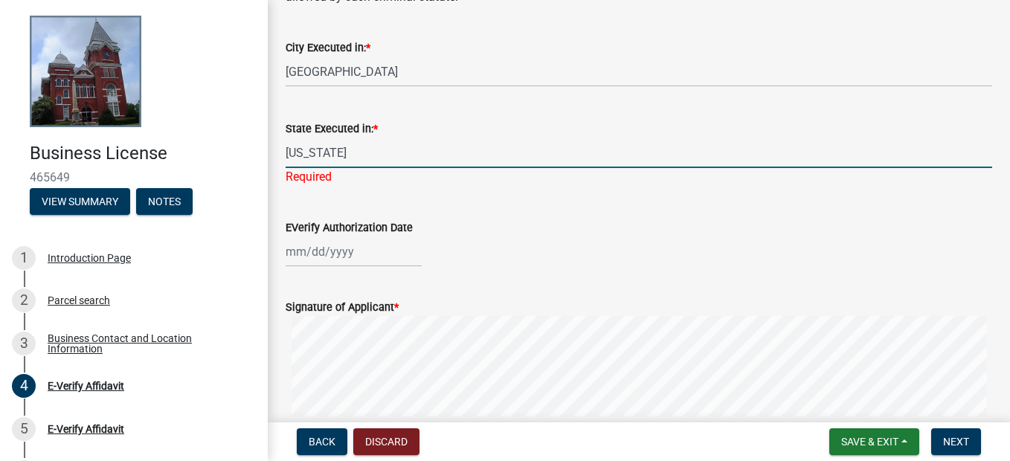
type input "[US_STATE]"
click at [344, 258] on wm-data-entity-input "EVerify Authorization Date" at bounding box center [639, 239] width 706 height 83
select select "8"
select select "2025"
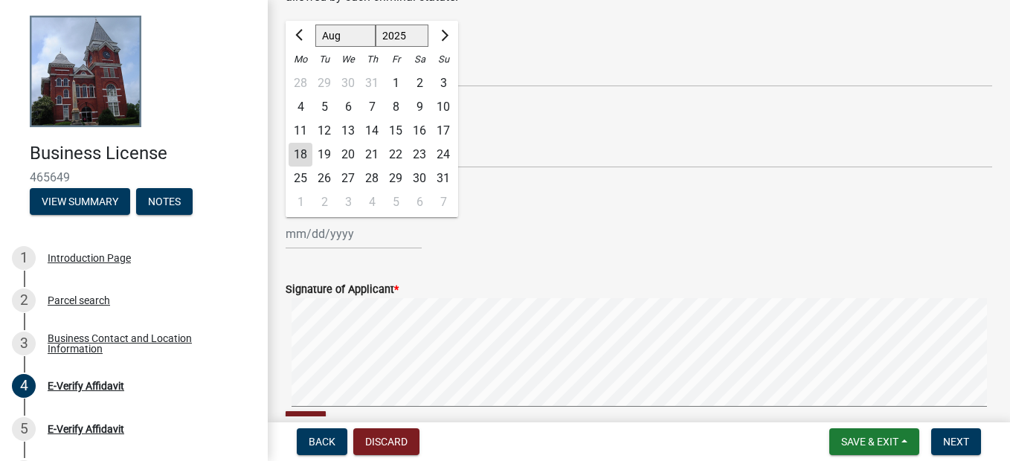
click at [296, 159] on div "18" at bounding box center [301, 155] width 24 height 24
type input "[DATE]"
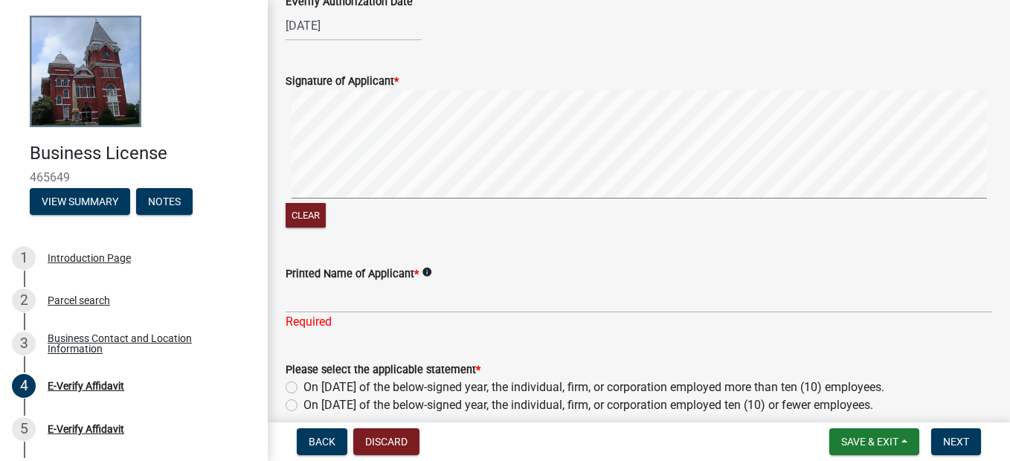
scroll to position [778, 0]
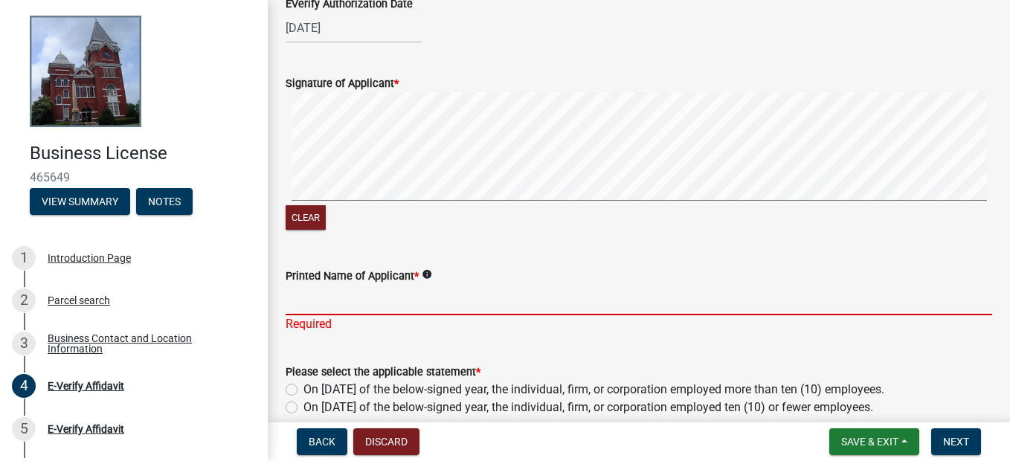
click at [364, 297] on input "Printed Name of Applicant *" at bounding box center [639, 300] width 706 height 30
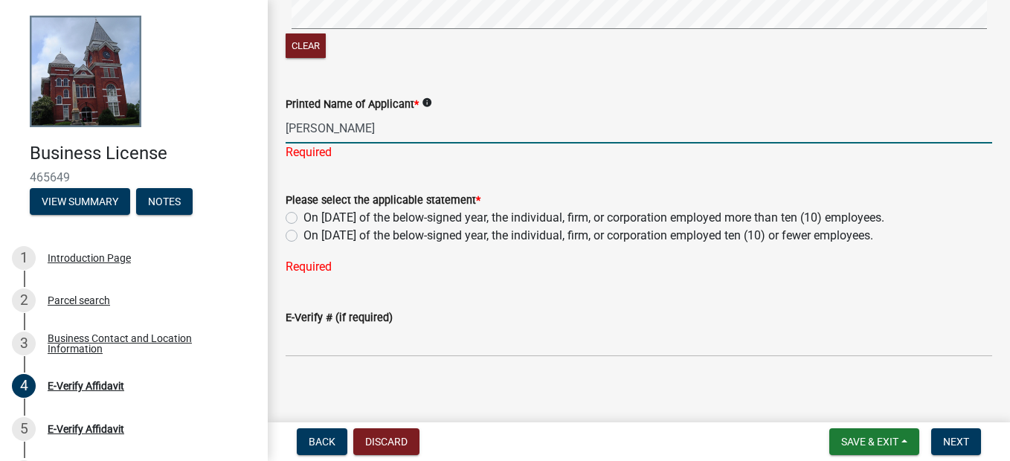
scroll to position [960, 0]
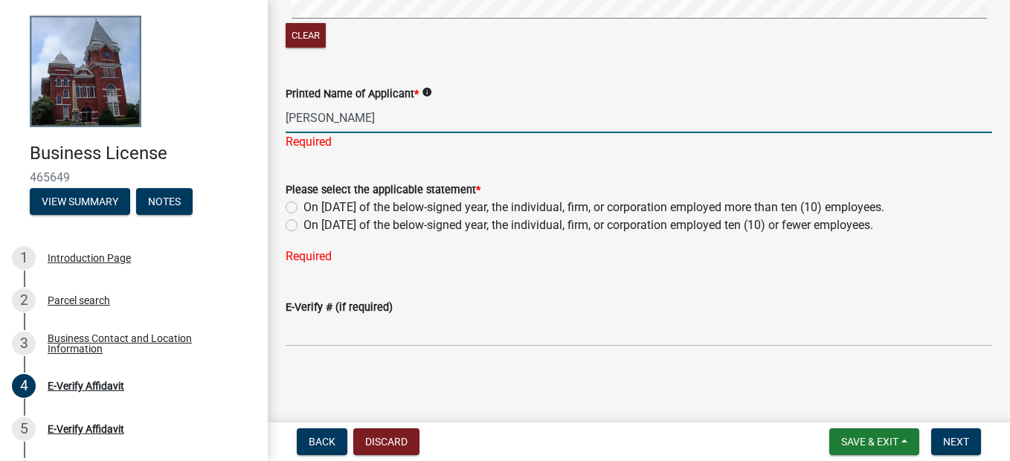
type input "[PERSON_NAME]"
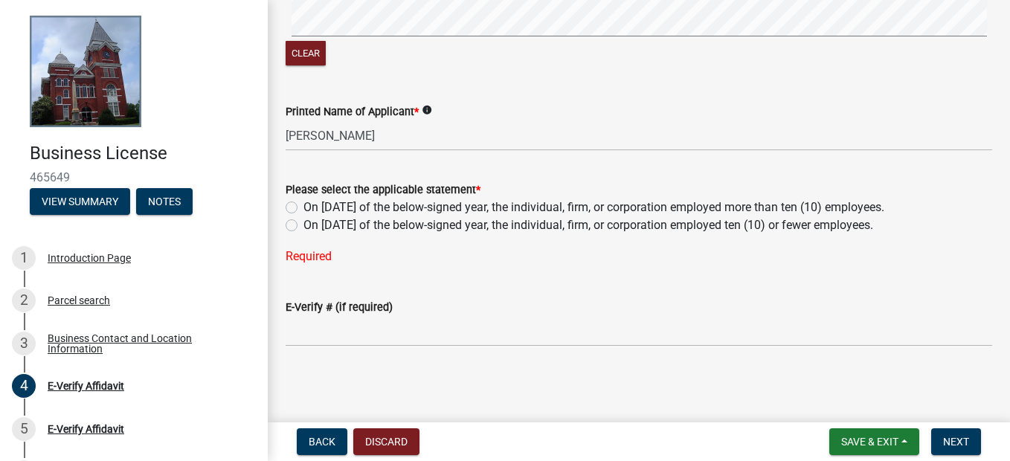
click at [303, 226] on label "On [DATE] of the below-signed year, the individual, firm, or corporation employ…" at bounding box center [588, 225] width 570 height 18
click at [303, 226] on input "On [DATE] of the below-signed year, the individual, firm, or corporation employ…" at bounding box center [308, 221] width 10 height 10
radio input "true"
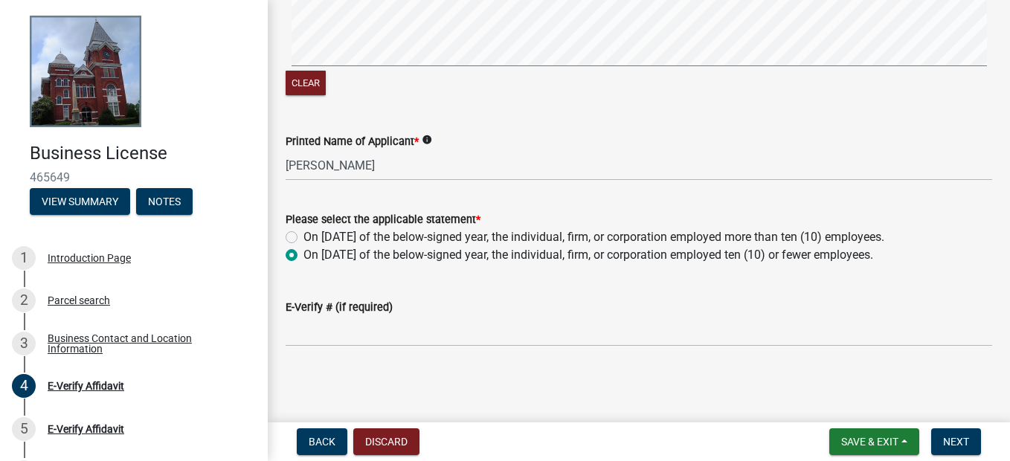
scroll to position [912, 0]
click at [955, 438] on span "Next" at bounding box center [956, 442] width 26 height 12
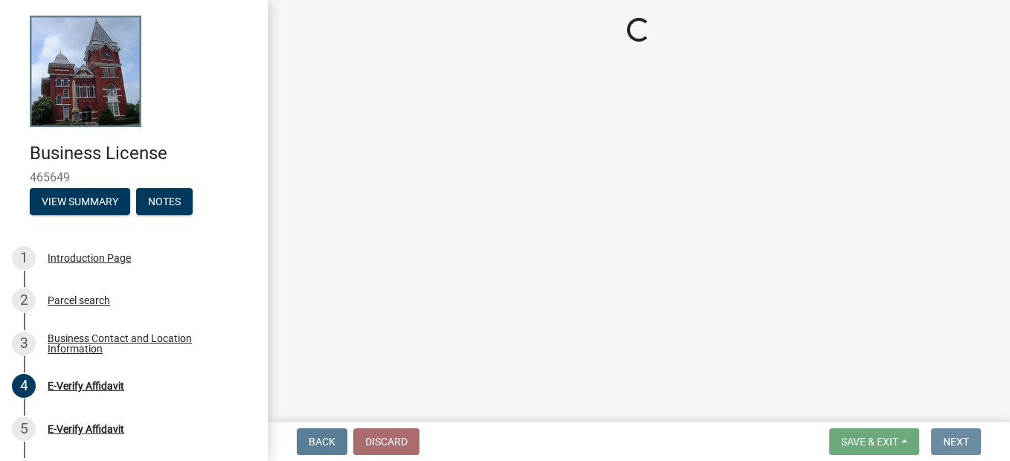
scroll to position [0, 0]
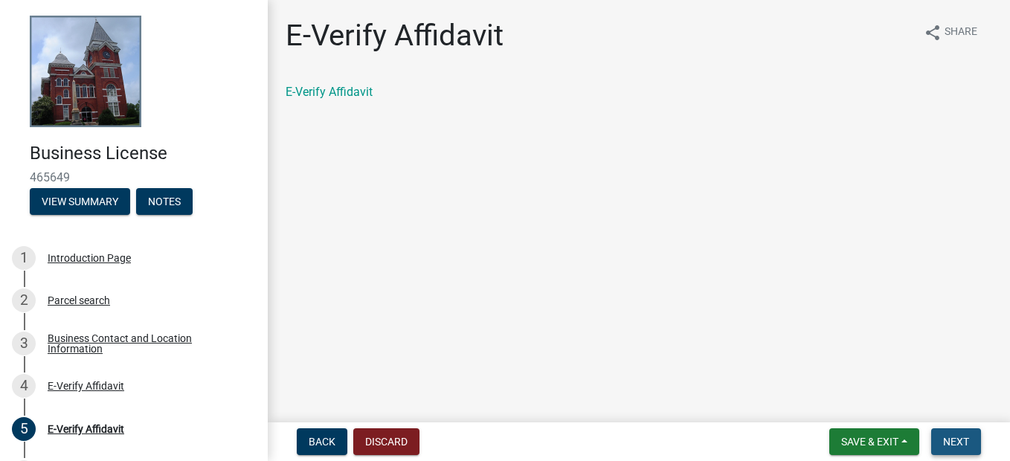
click at [955, 438] on span "Next" at bounding box center [956, 442] width 26 height 12
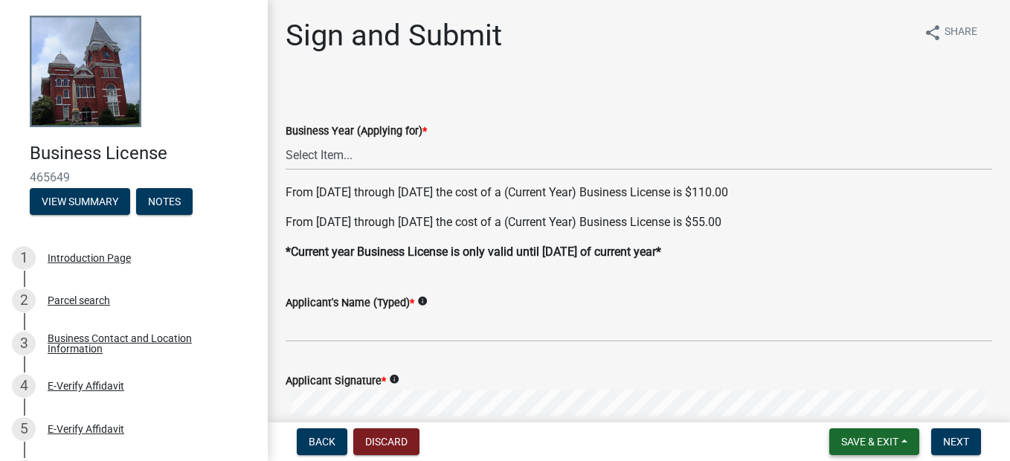
click at [866, 442] on span "Save & Exit" at bounding box center [869, 442] width 57 height 12
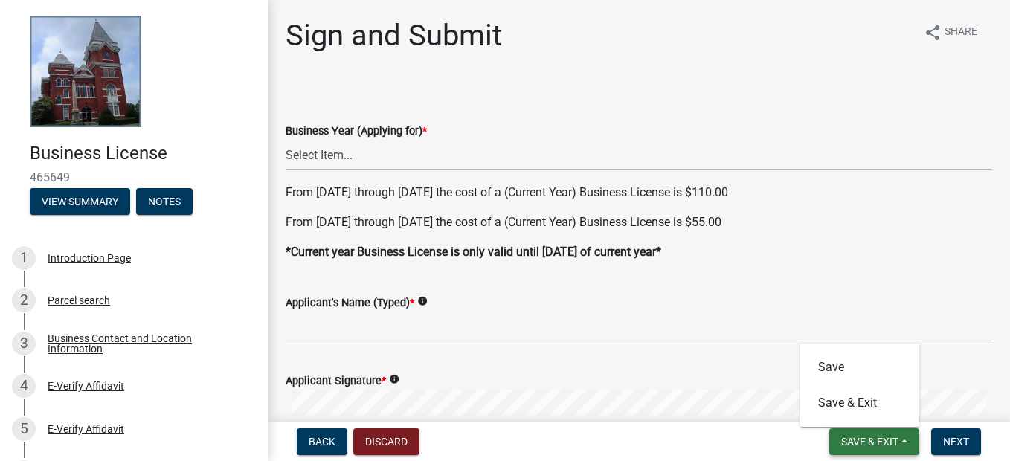
click at [857, 442] on span "Save & Exit" at bounding box center [869, 442] width 57 height 12
click at [886, 432] on button "Save & Exit" at bounding box center [874, 441] width 90 height 27
click at [823, 366] on button "Save" at bounding box center [859, 367] width 119 height 36
